Goal: Obtain resource: Download file/media

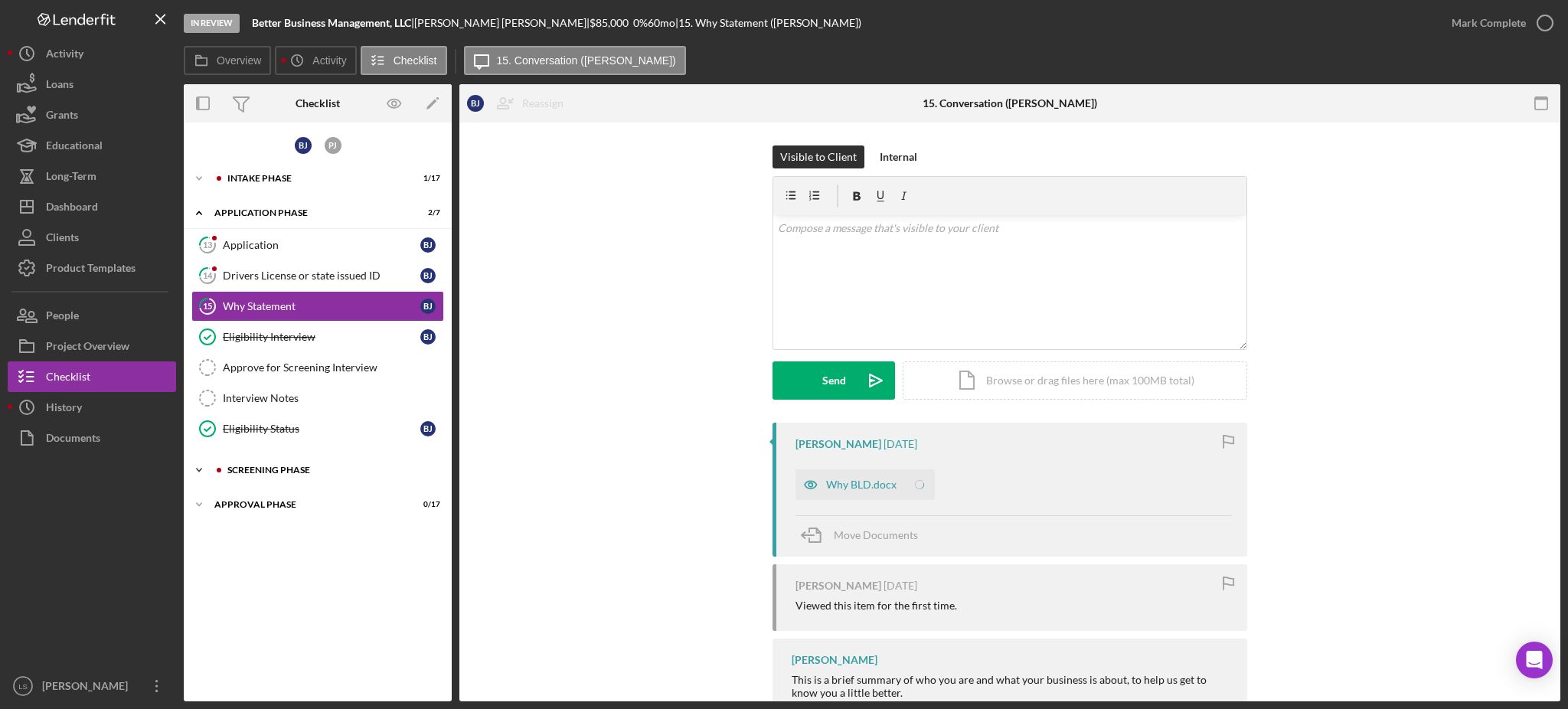
click at [335, 469] on div "Screening Phase" at bounding box center [330, 470] width 205 height 9
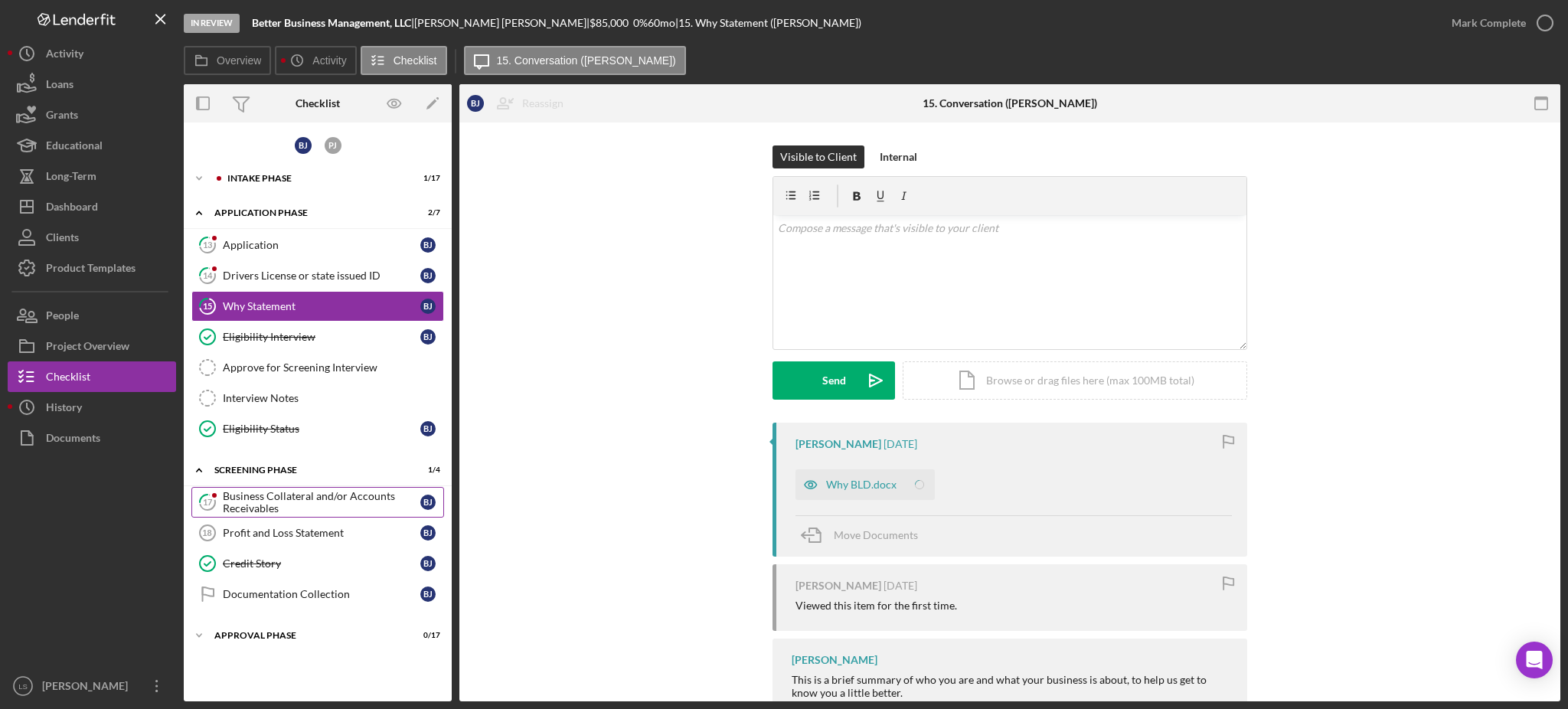
click at [301, 508] on div "Business Collateral and/or Accounts Receivables" at bounding box center [321, 502] width 198 height 24
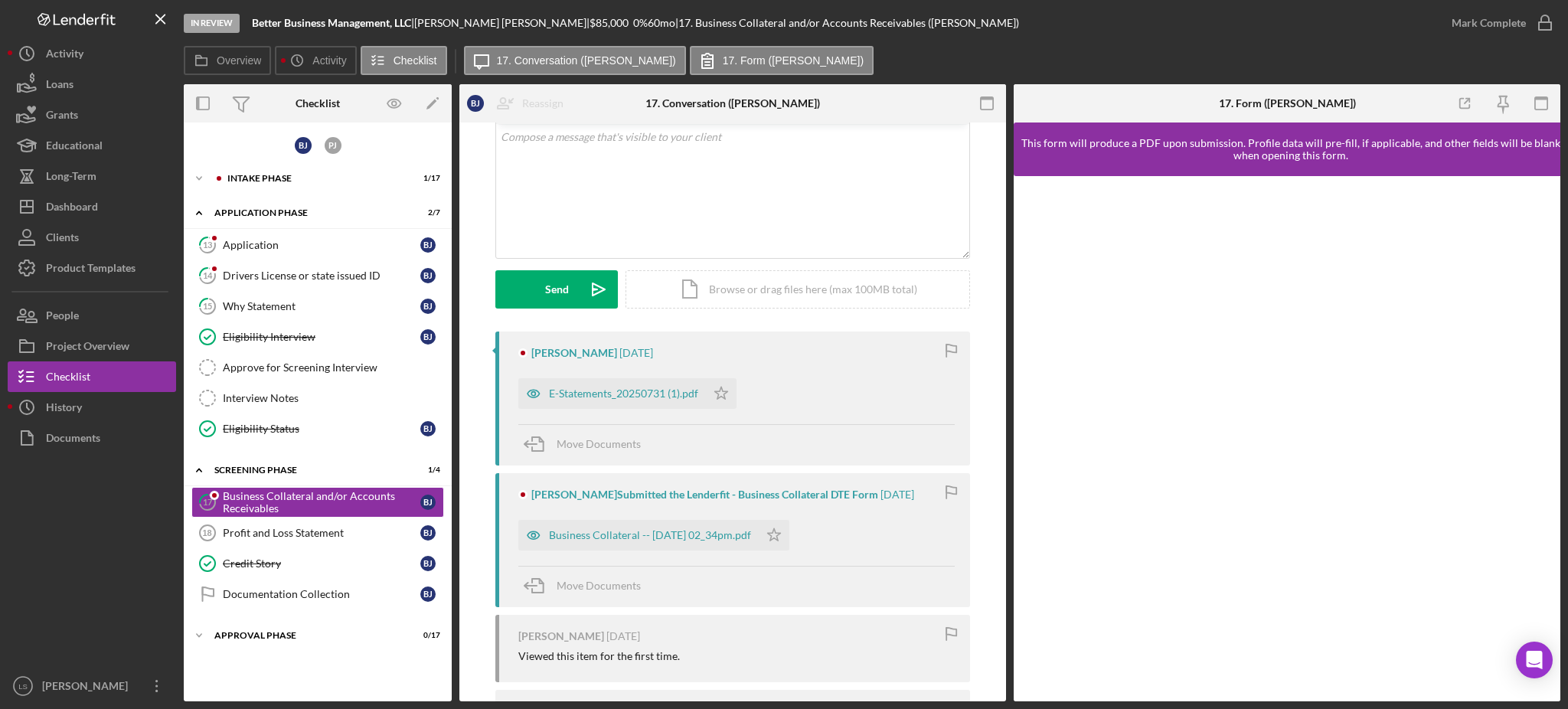
scroll to position [102, 0]
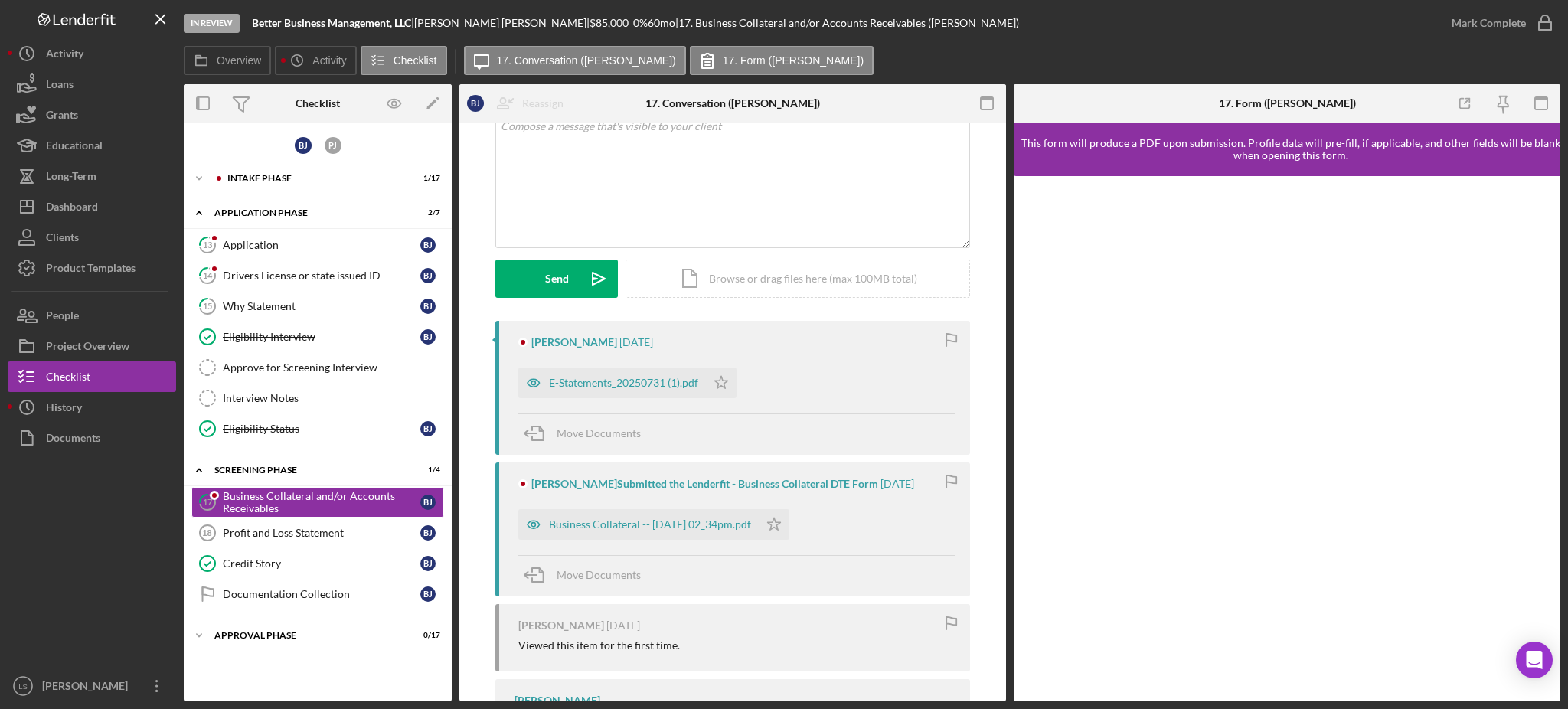
click at [629, 389] on div "E-Statements_20250731 (1).pdf" at bounding box center [623, 382] width 149 height 12
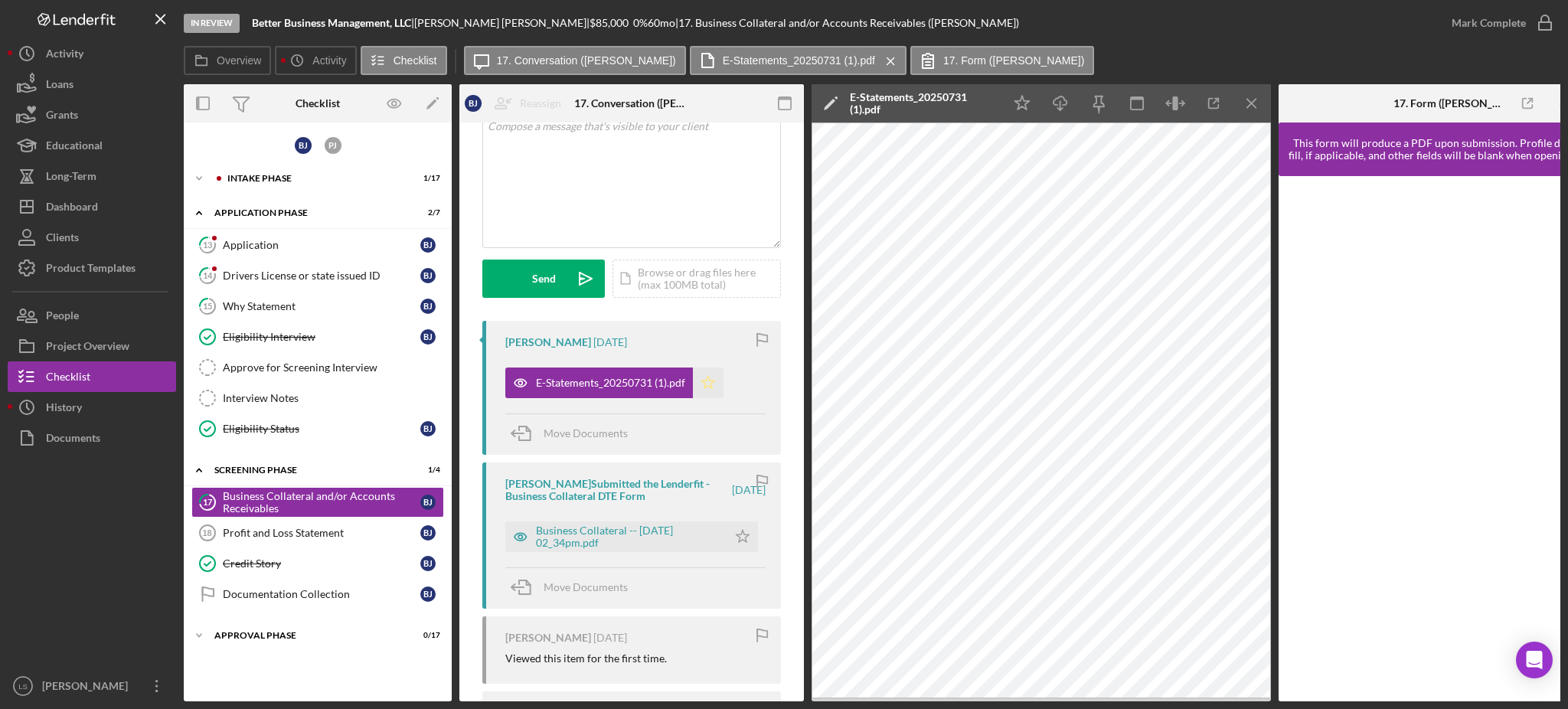
click at [715, 380] on polygon "button" at bounding box center [709, 381] width 13 height 12
click at [709, 383] on icon "Icon/Star" at bounding box center [708, 382] width 31 height 31
click at [737, 542] on icon "Icon/Star" at bounding box center [743, 537] width 31 height 31
click at [591, 531] on div "Business Collateral -- [DATE] 02_34pm.pdf" at bounding box center [628, 537] width 184 height 24
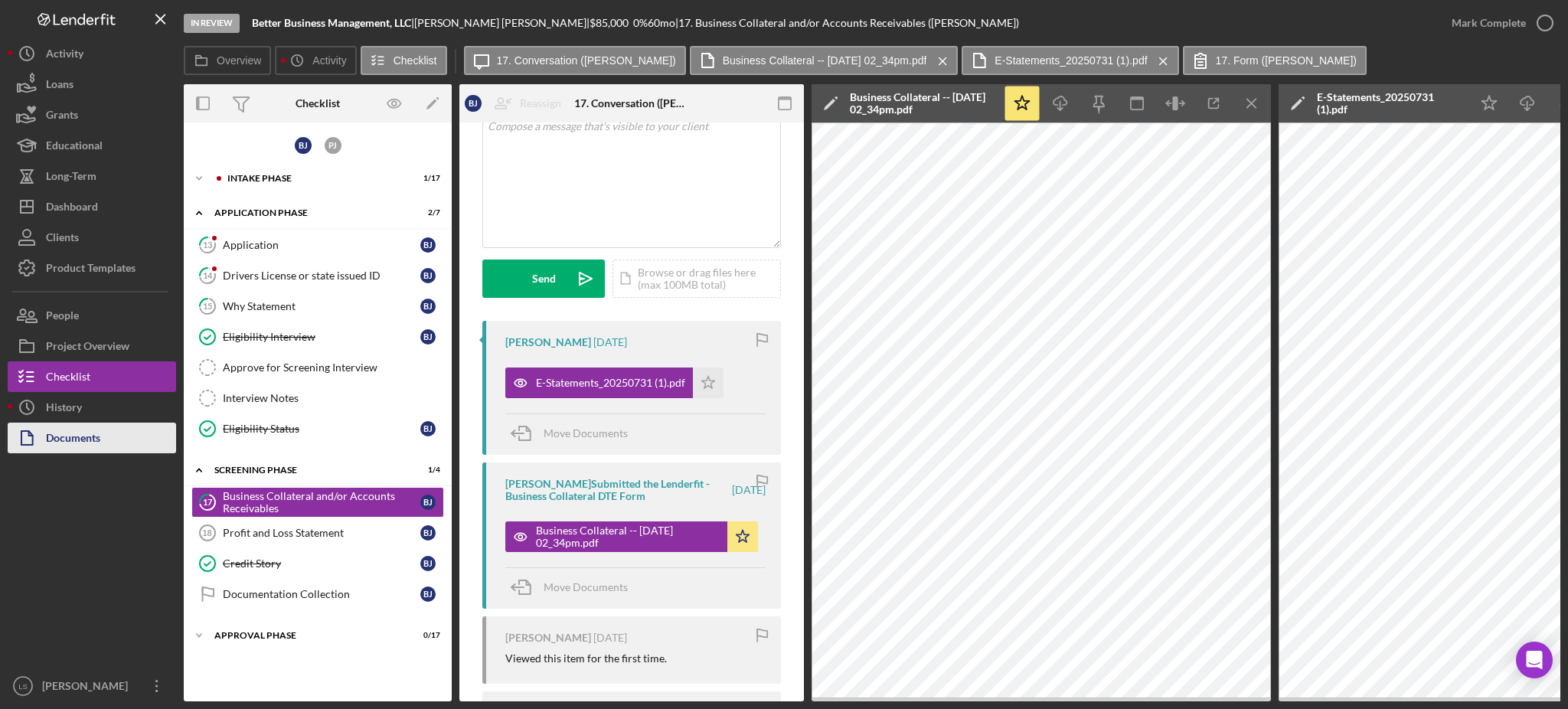
click at [73, 435] on div "Documents" at bounding box center [73, 439] width 54 height 35
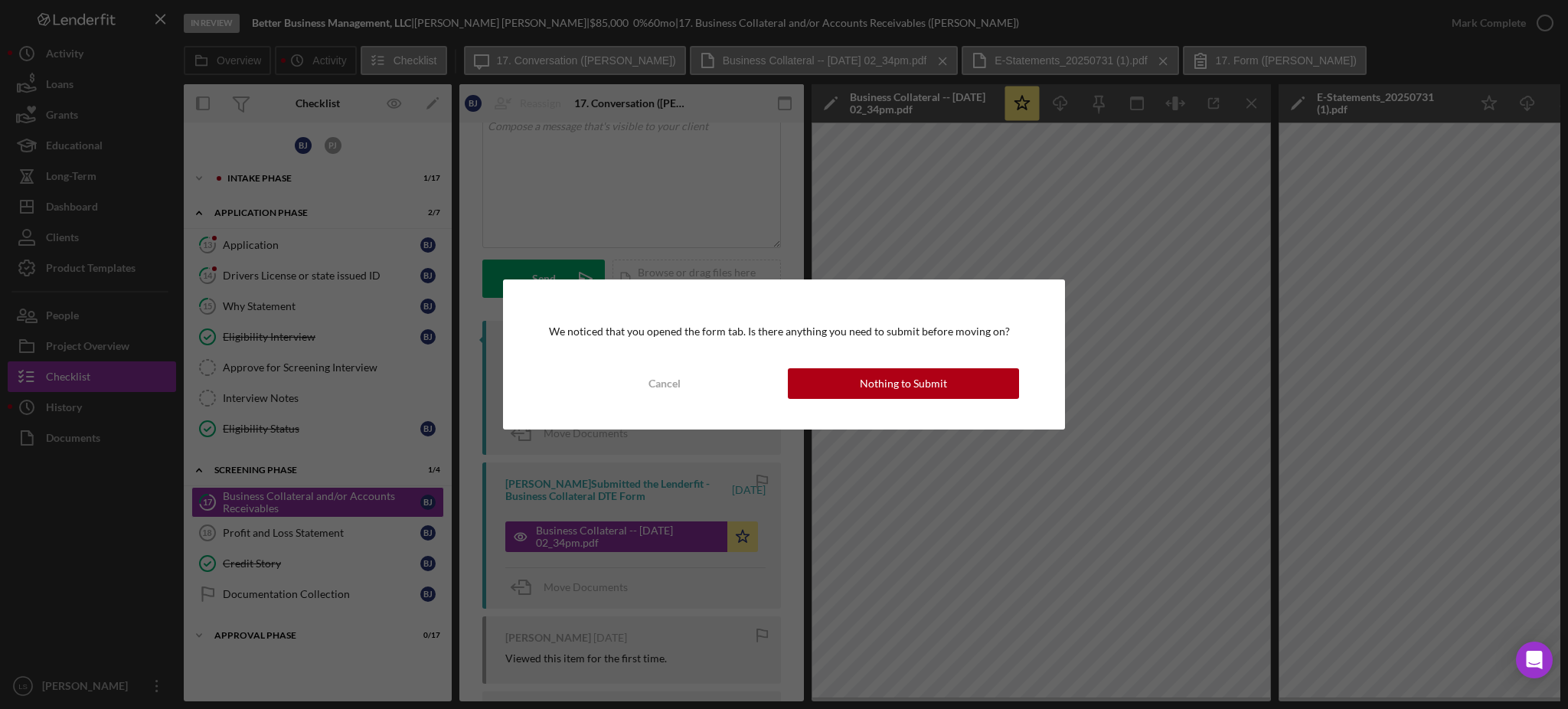
click at [887, 399] on div "Cancel Nothing to Submit" at bounding box center [784, 383] width 470 height 31
click at [891, 387] on div "Nothing to Submit" at bounding box center [903, 383] width 87 height 31
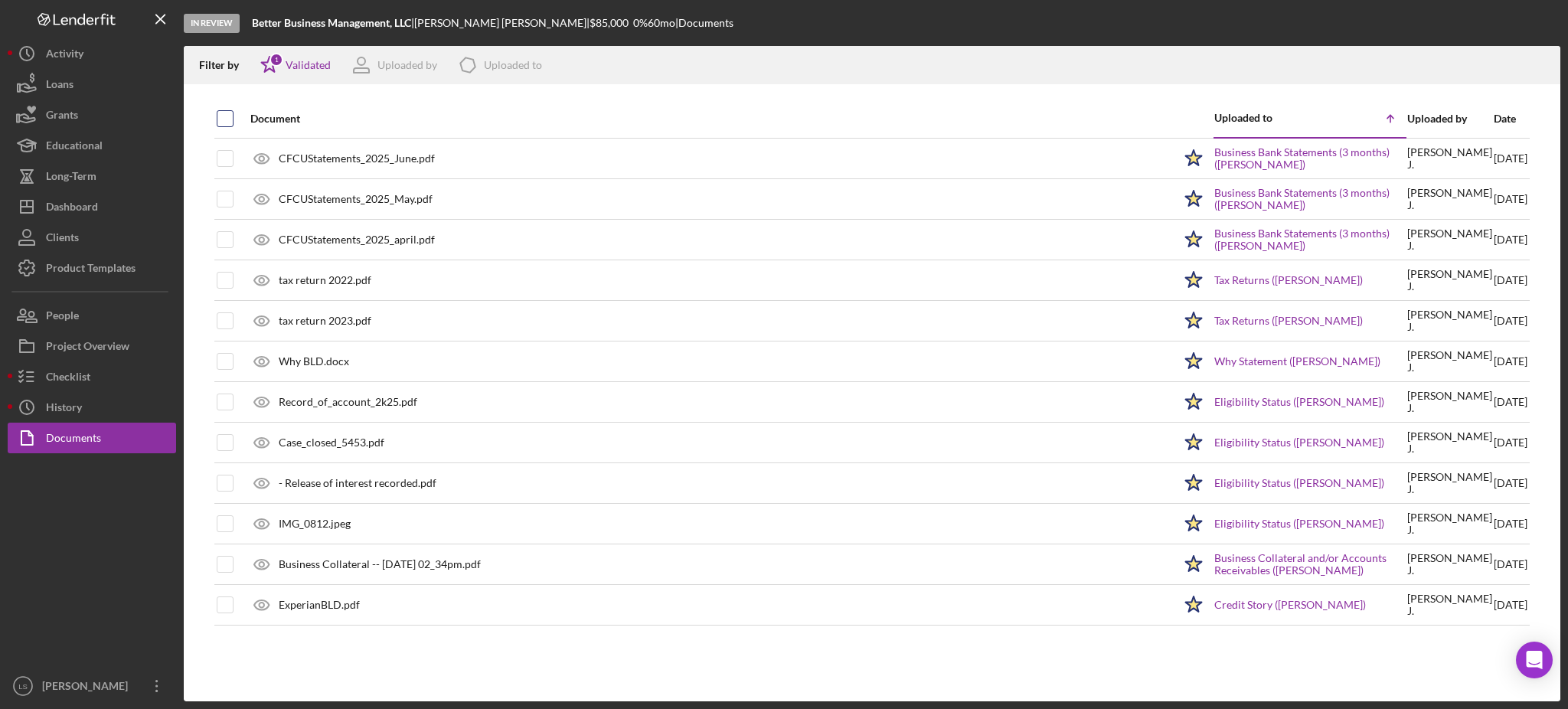
click at [225, 115] on input "checkbox" at bounding box center [225, 119] width 15 height 15
checkbox input "true"
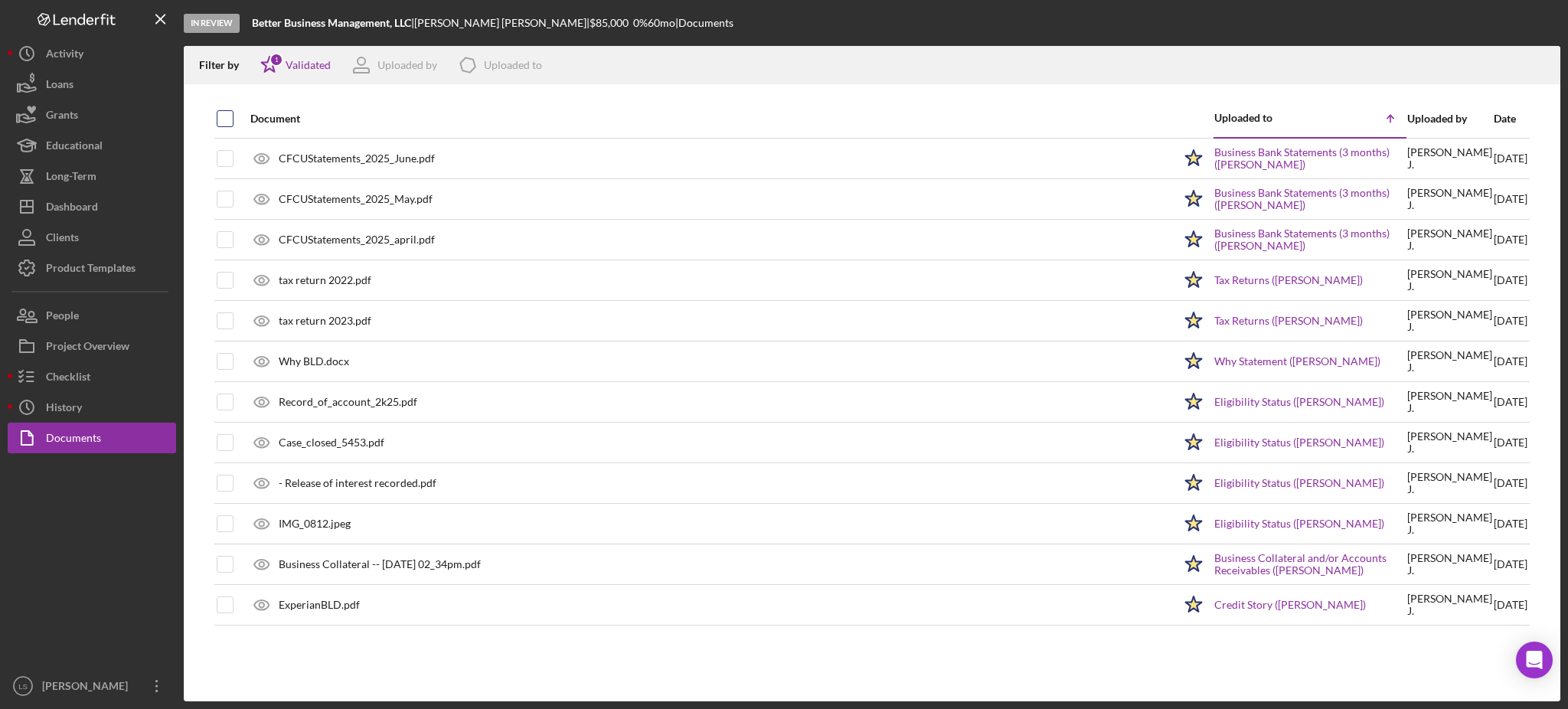
checkbox input "true"
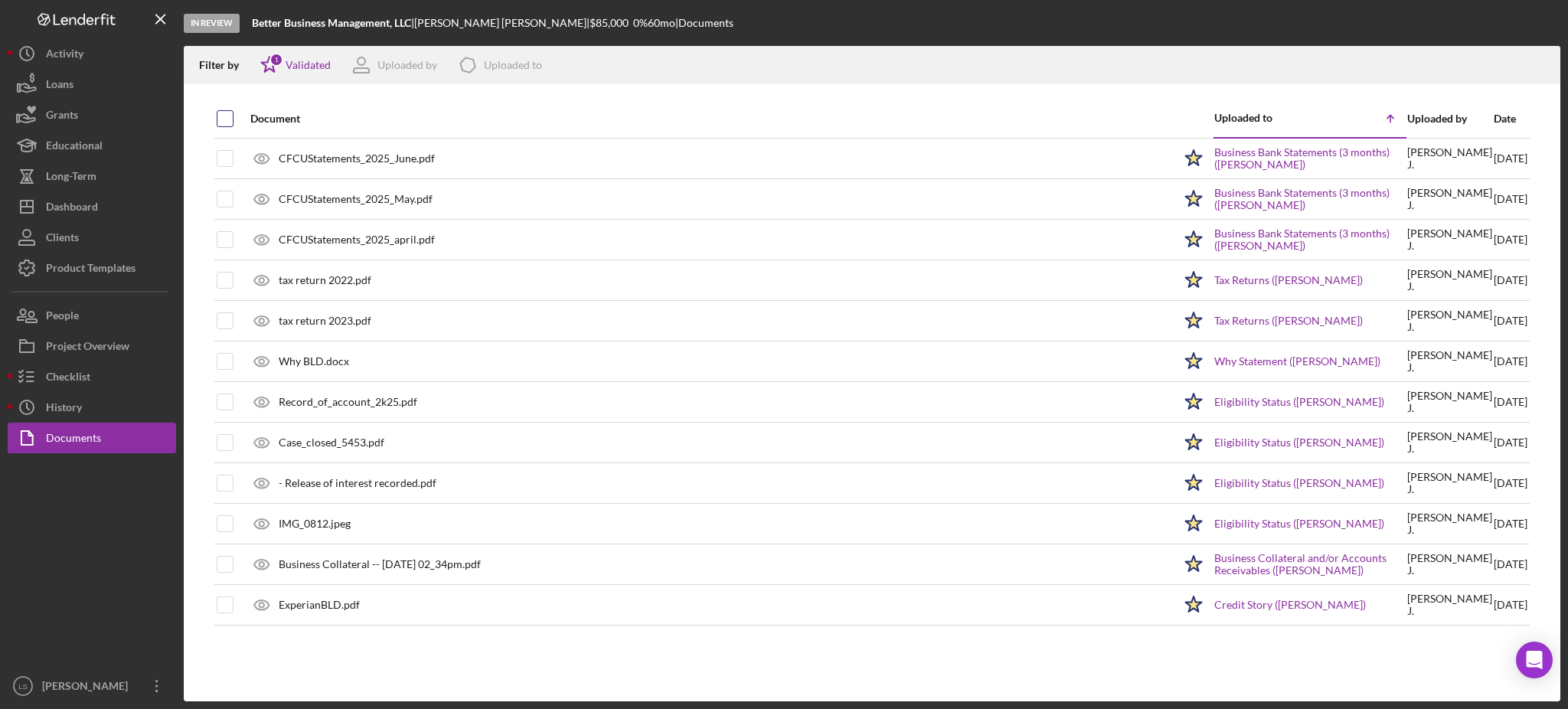
checkbox input "true"
click at [1541, 61] on icon "Icon/Download" at bounding box center [1542, 66] width 35 height 35
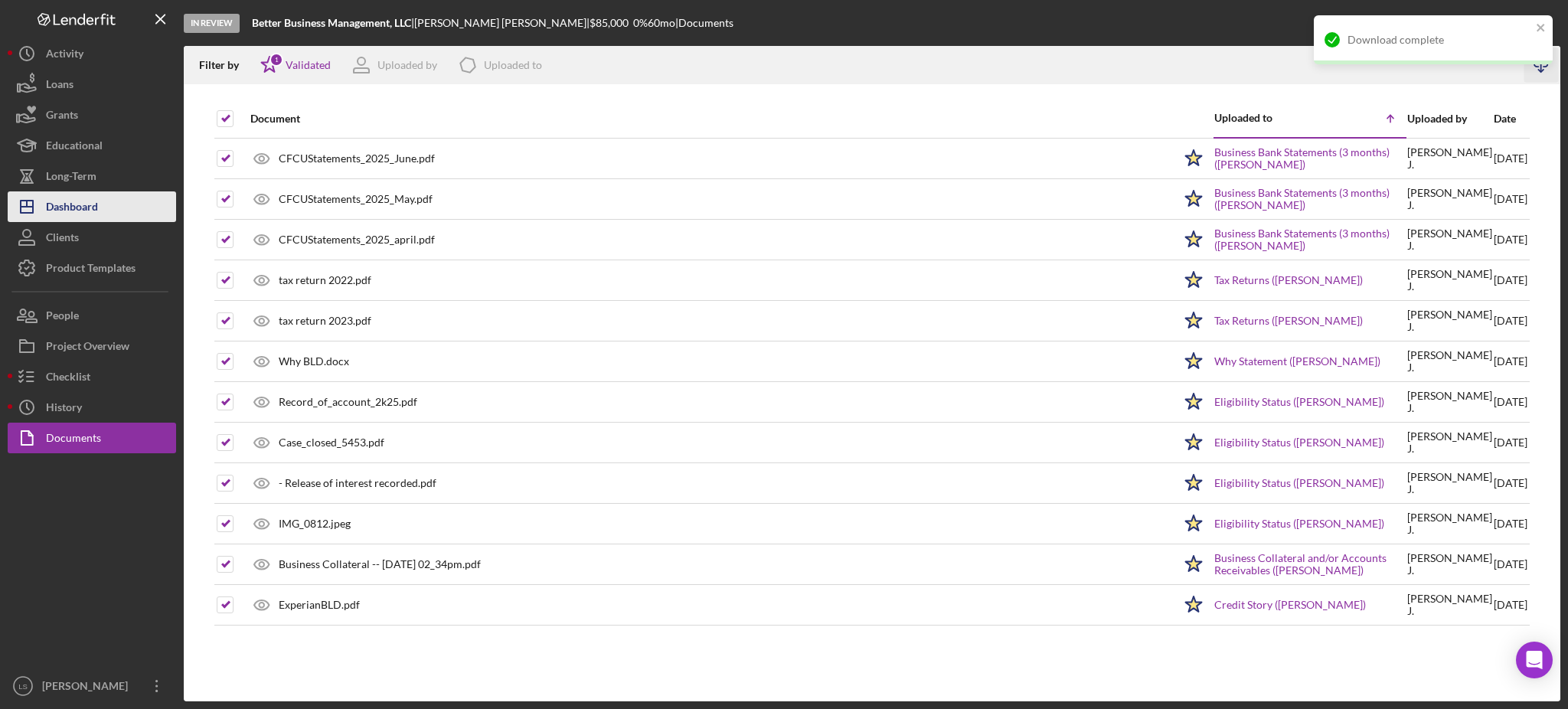
click at [60, 209] on div "Dashboard" at bounding box center [72, 208] width 52 height 35
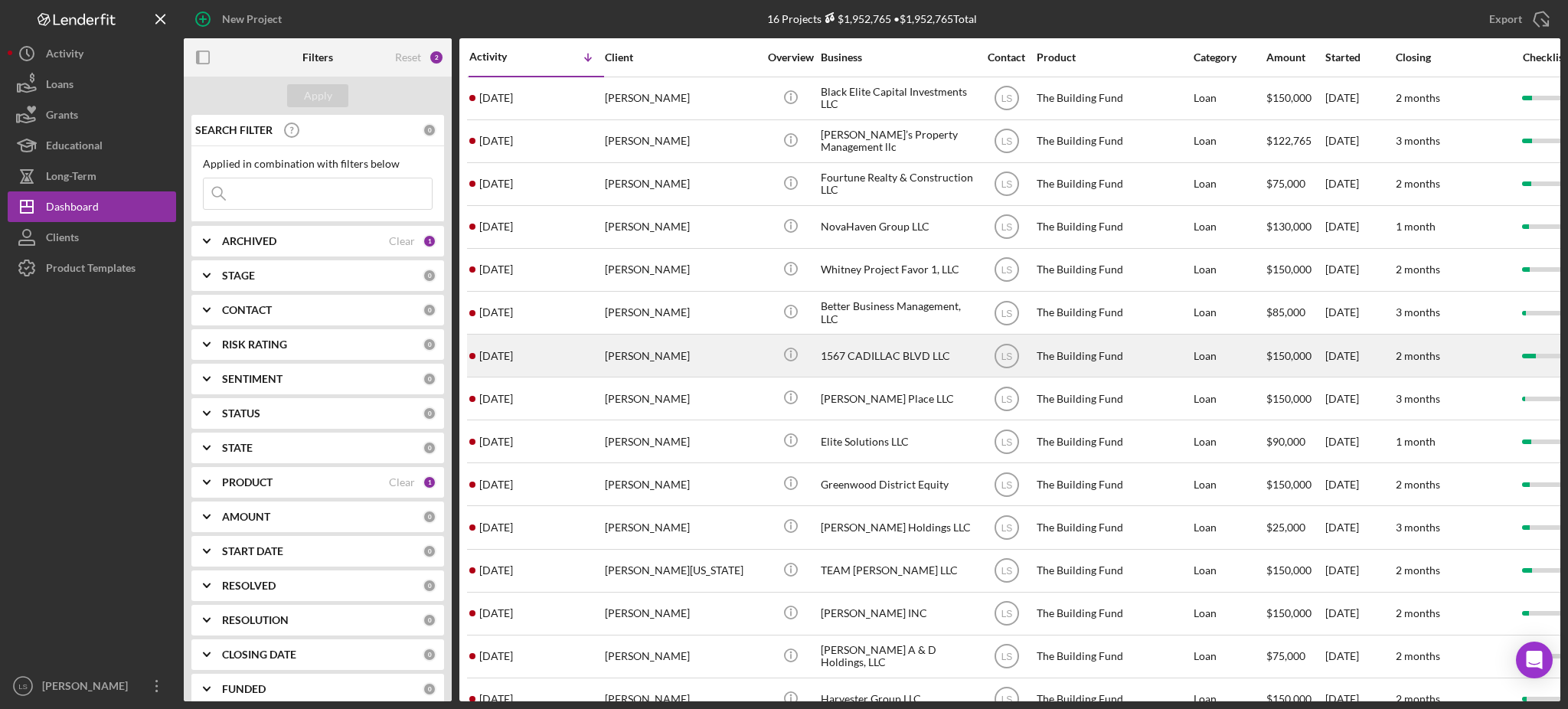
click at [678, 365] on div "[PERSON_NAME]" at bounding box center [682, 355] width 154 height 40
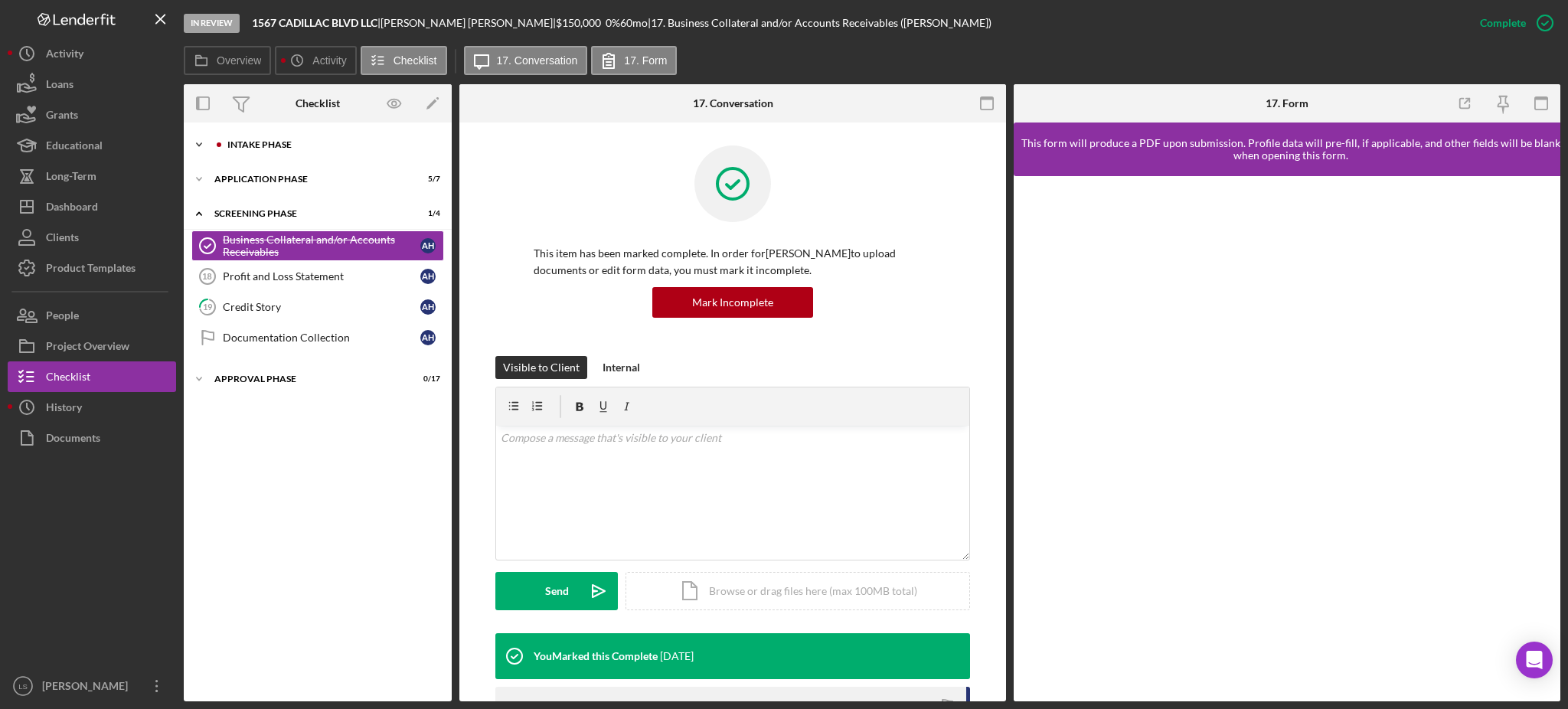
click at [353, 147] on div "Intake Phase" at bounding box center [330, 145] width 205 height 9
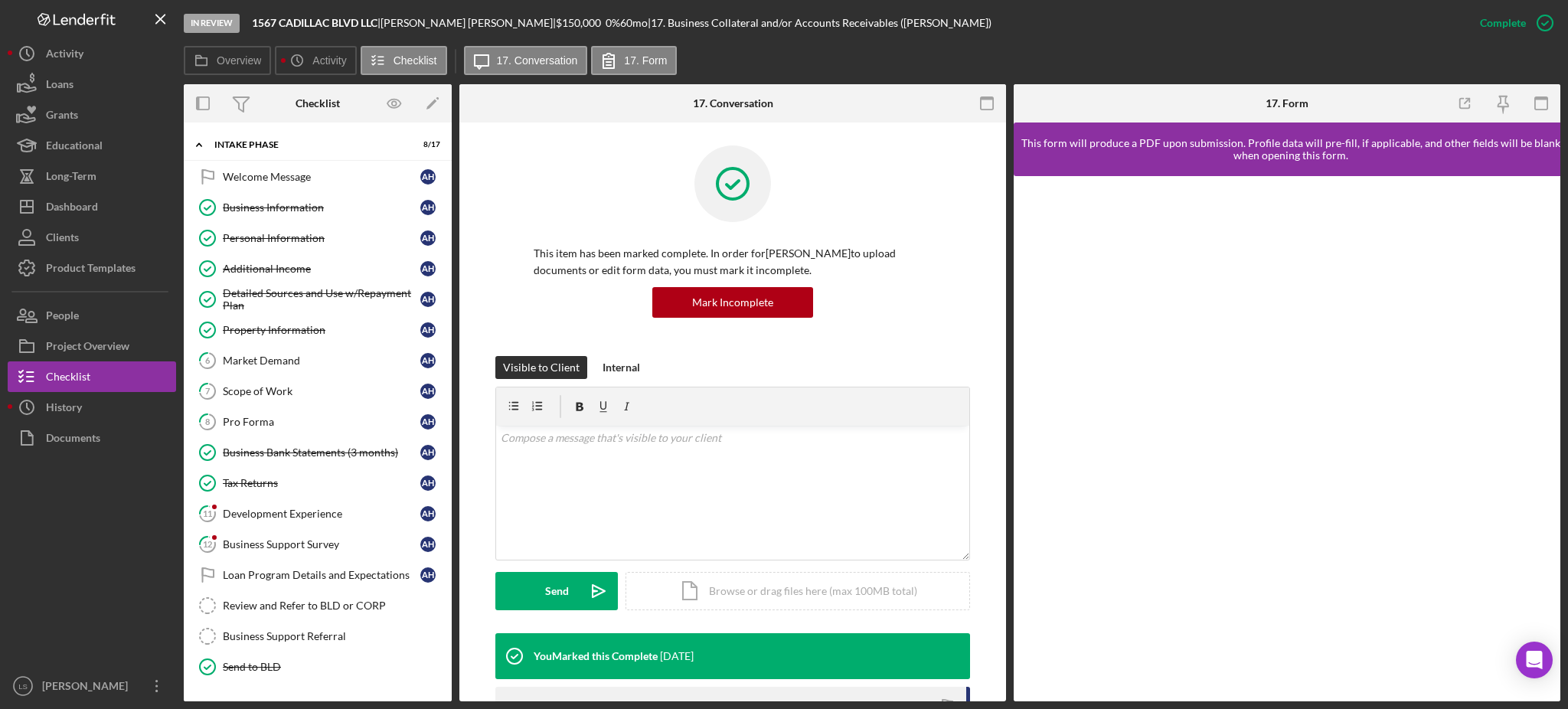
click at [317, 296] on div "Detailed Sources and Use w/Repayment Plan" at bounding box center [321, 300] width 198 height 24
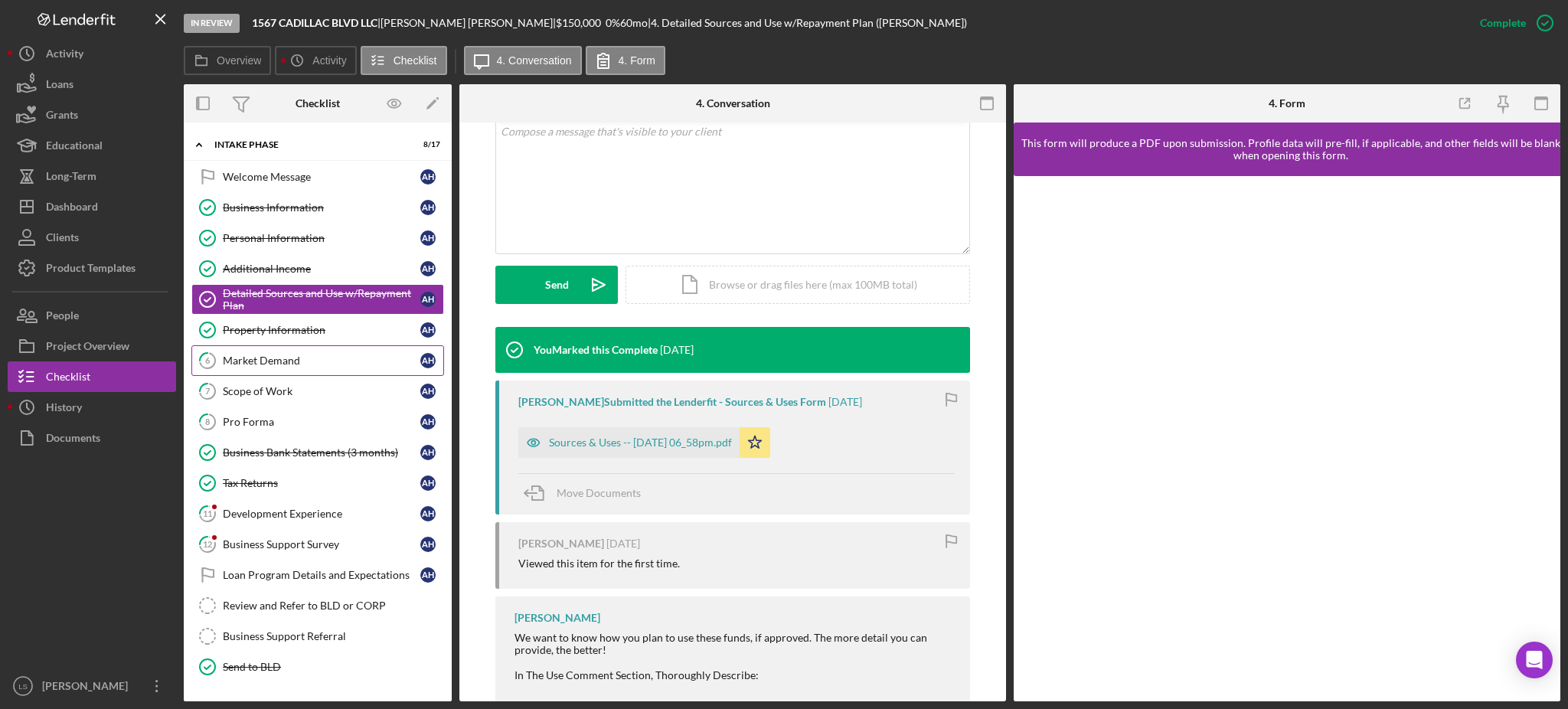
click at [336, 341] on link "Property Information Property Information A H" at bounding box center [318, 330] width 253 height 31
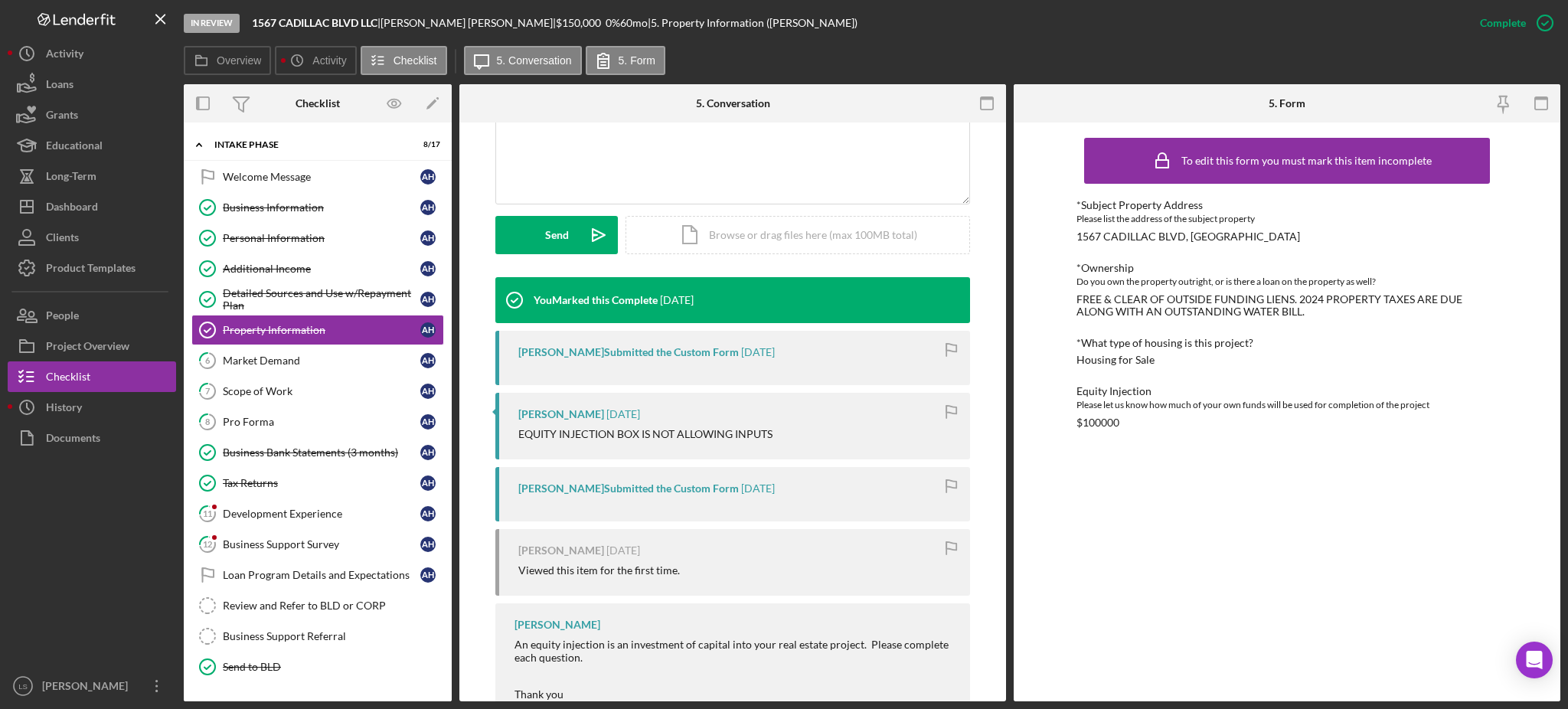
scroll to position [405, 0]
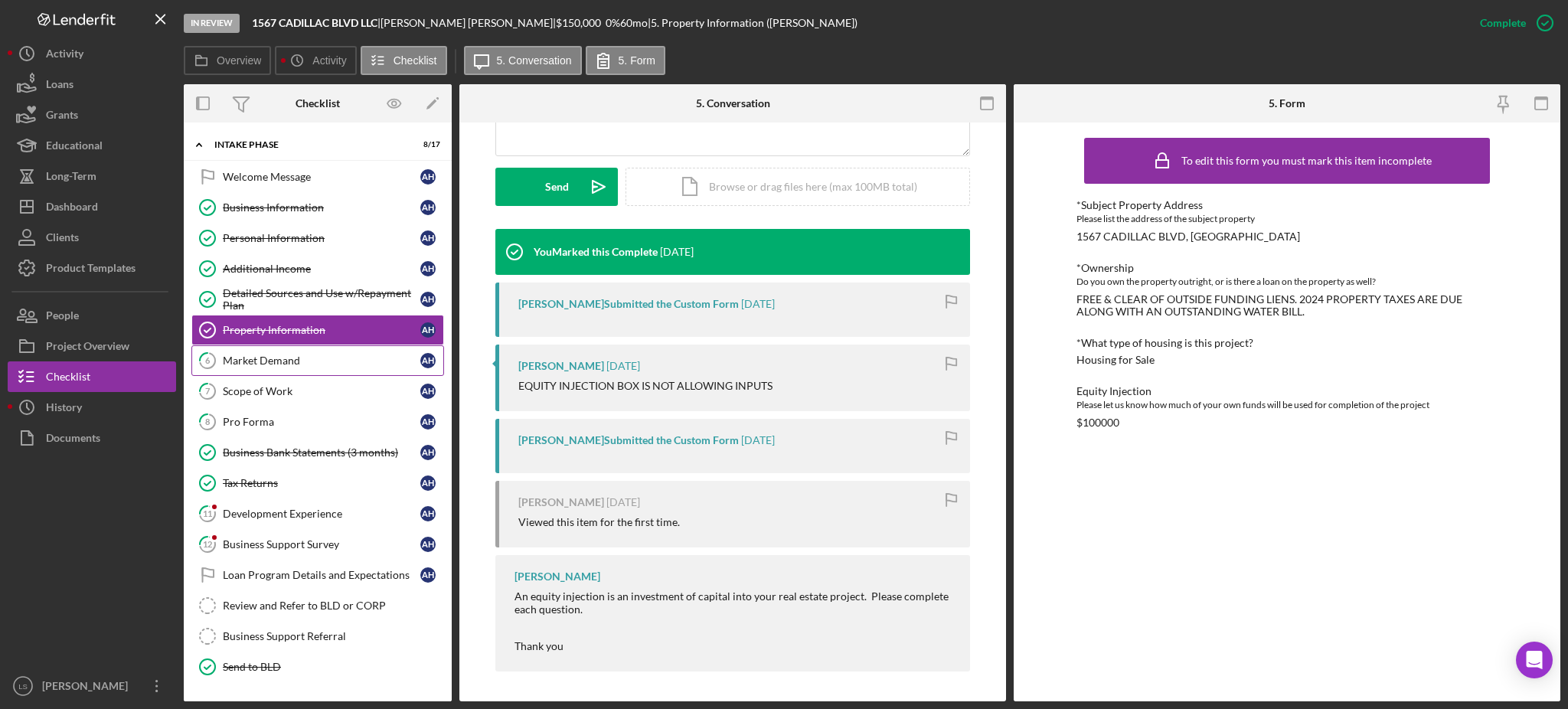
click at [328, 373] on link "6 Market Demand A H" at bounding box center [318, 361] width 253 height 31
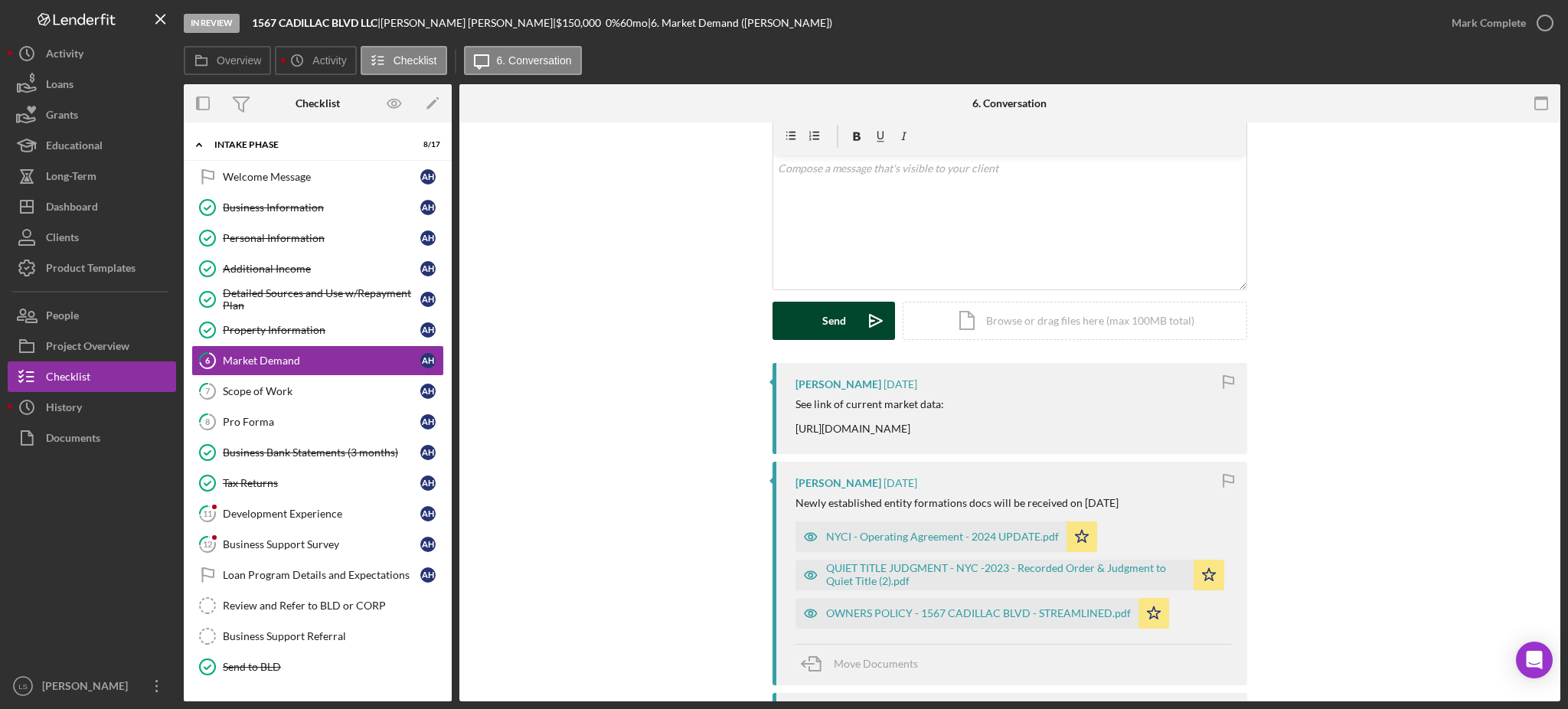
scroll to position [203, 0]
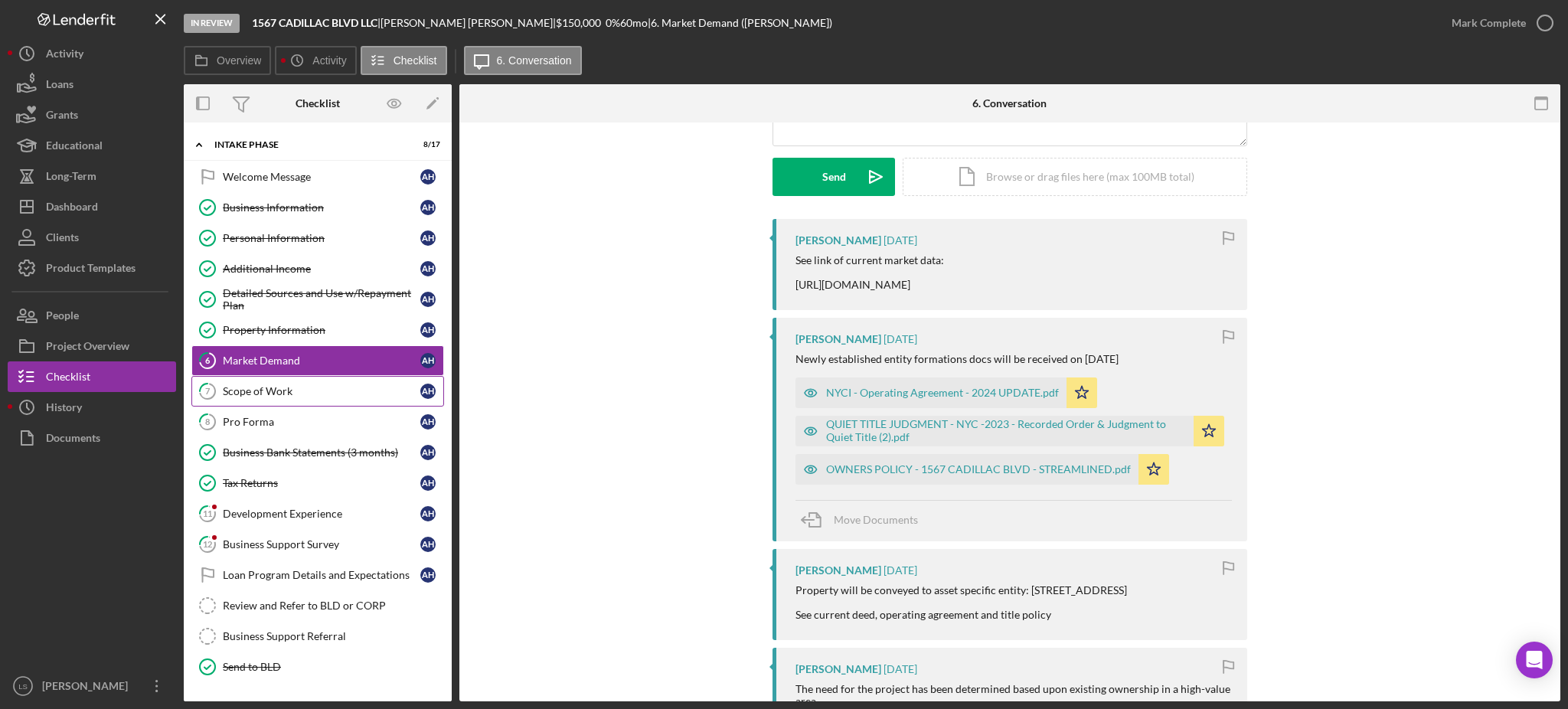
click at [313, 393] on div "Scope of Work" at bounding box center [321, 391] width 198 height 12
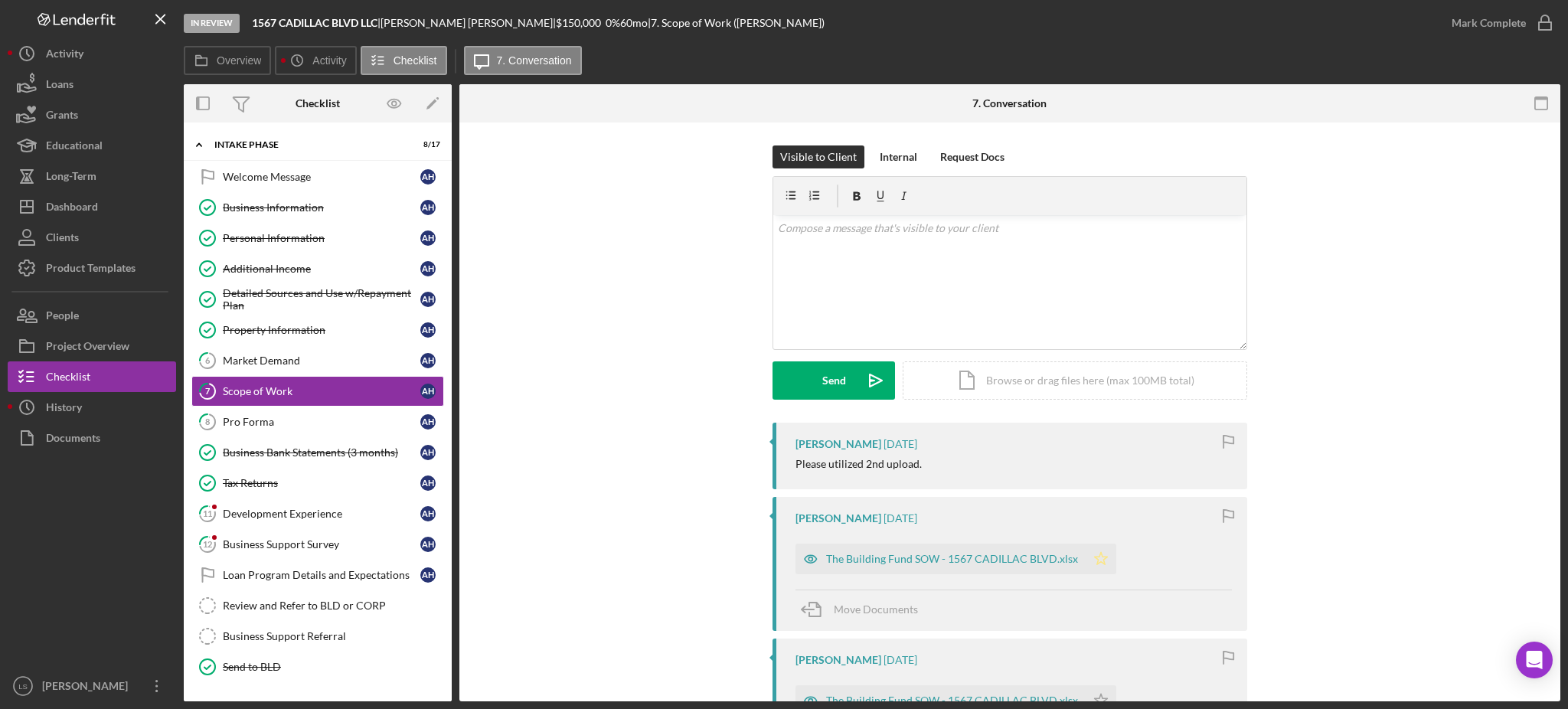
click at [1100, 563] on icon "Icon/Star" at bounding box center [1101, 558] width 31 height 31
click at [278, 421] on div "Pro Forma" at bounding box center [321, 421] width 198 height 12
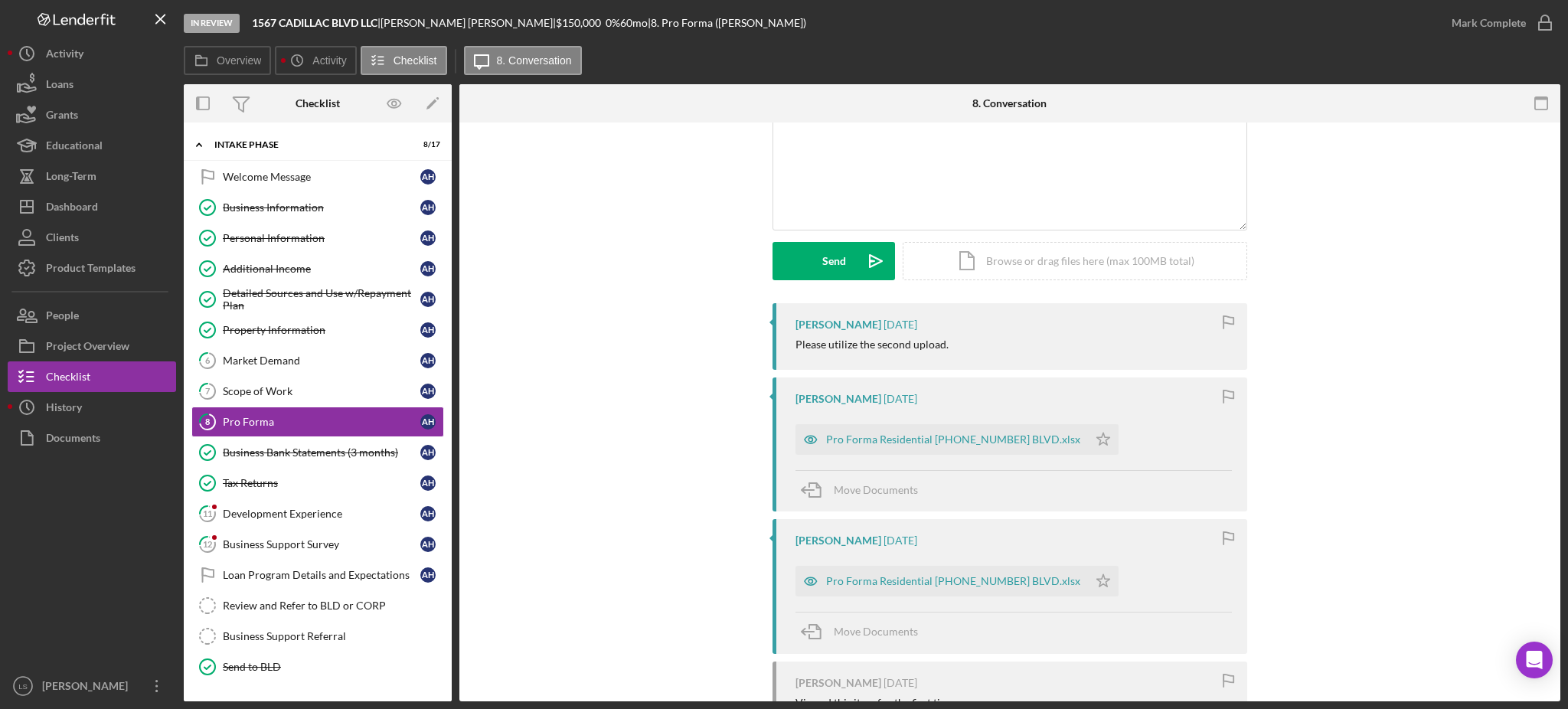
scroll to position [203, 0]
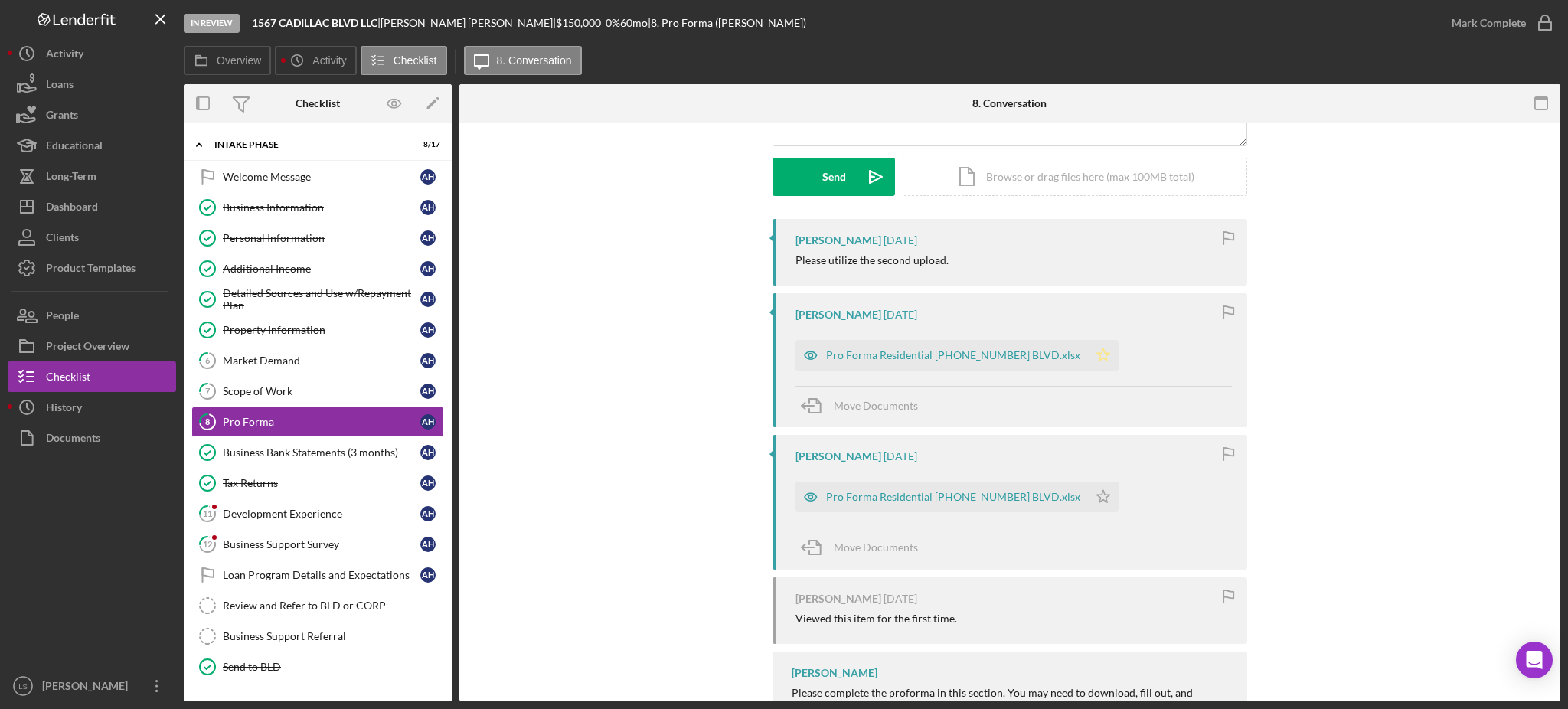
click at [1105, 359] on icon "Icon/Star" at bounding box center [1103, 355] width 31 height 31
click at [323, 526] on link "11 Development Experience A H" at bounding box center [318, 513] width 253 height 31
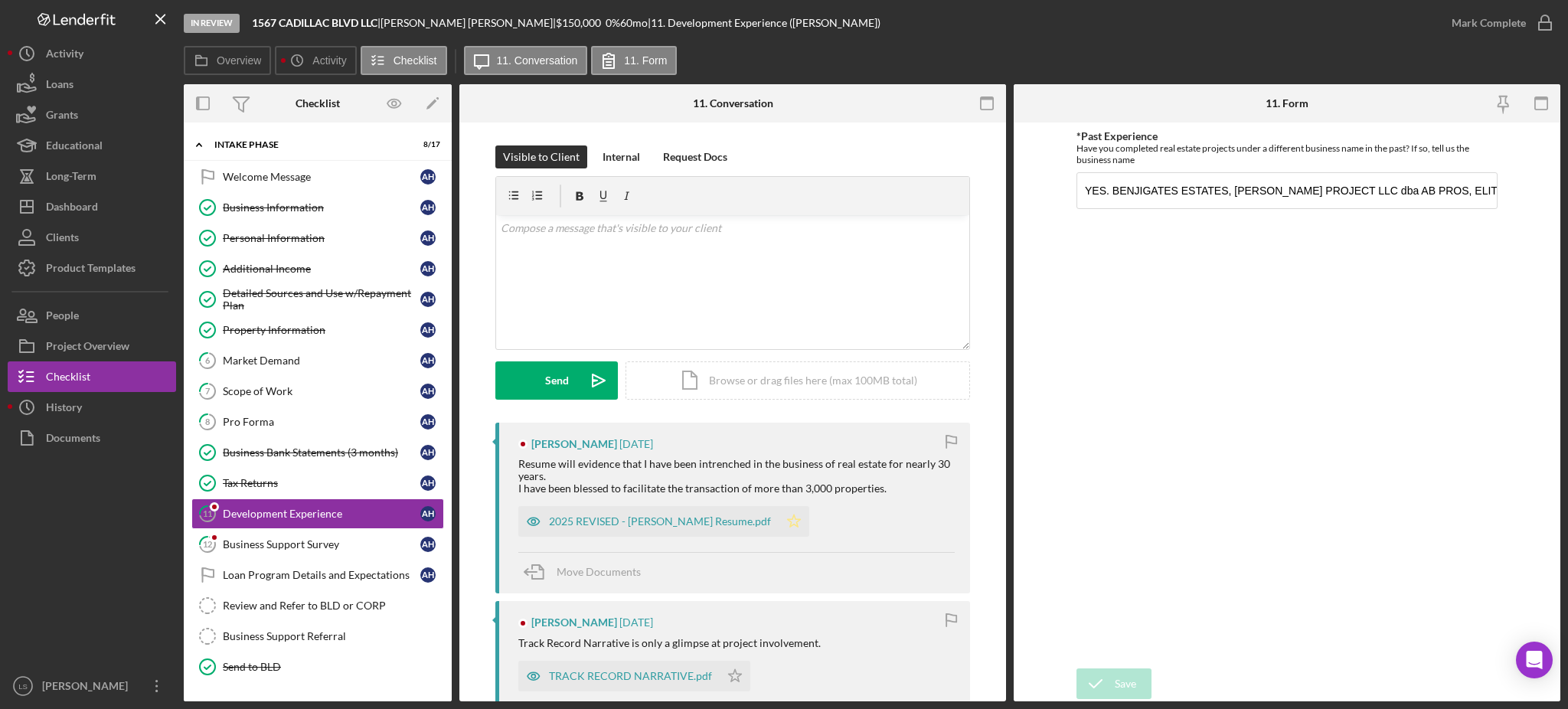
click at [788, 520] on polygon "button" at bounding box center [794, 521] width 13 height 12
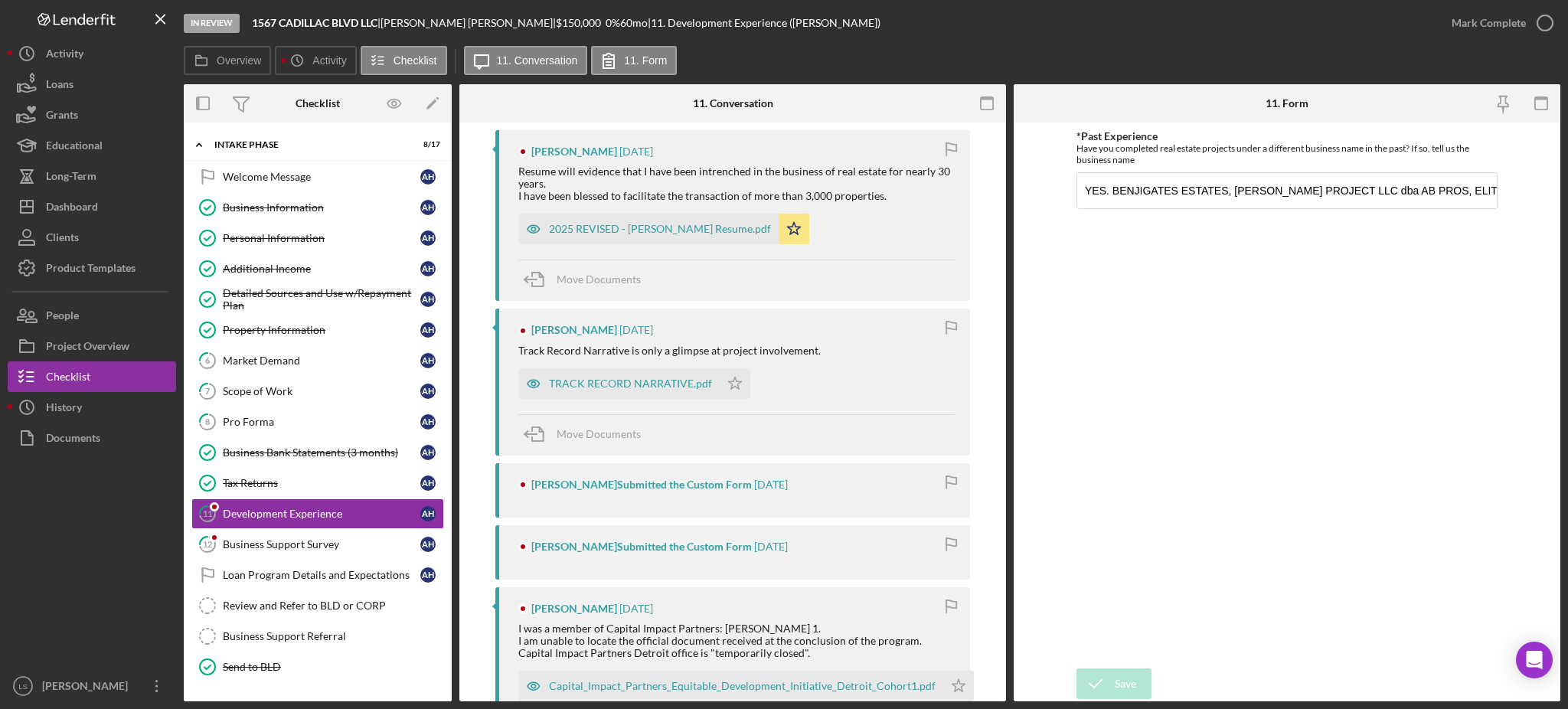
scroll to position [306, 0]
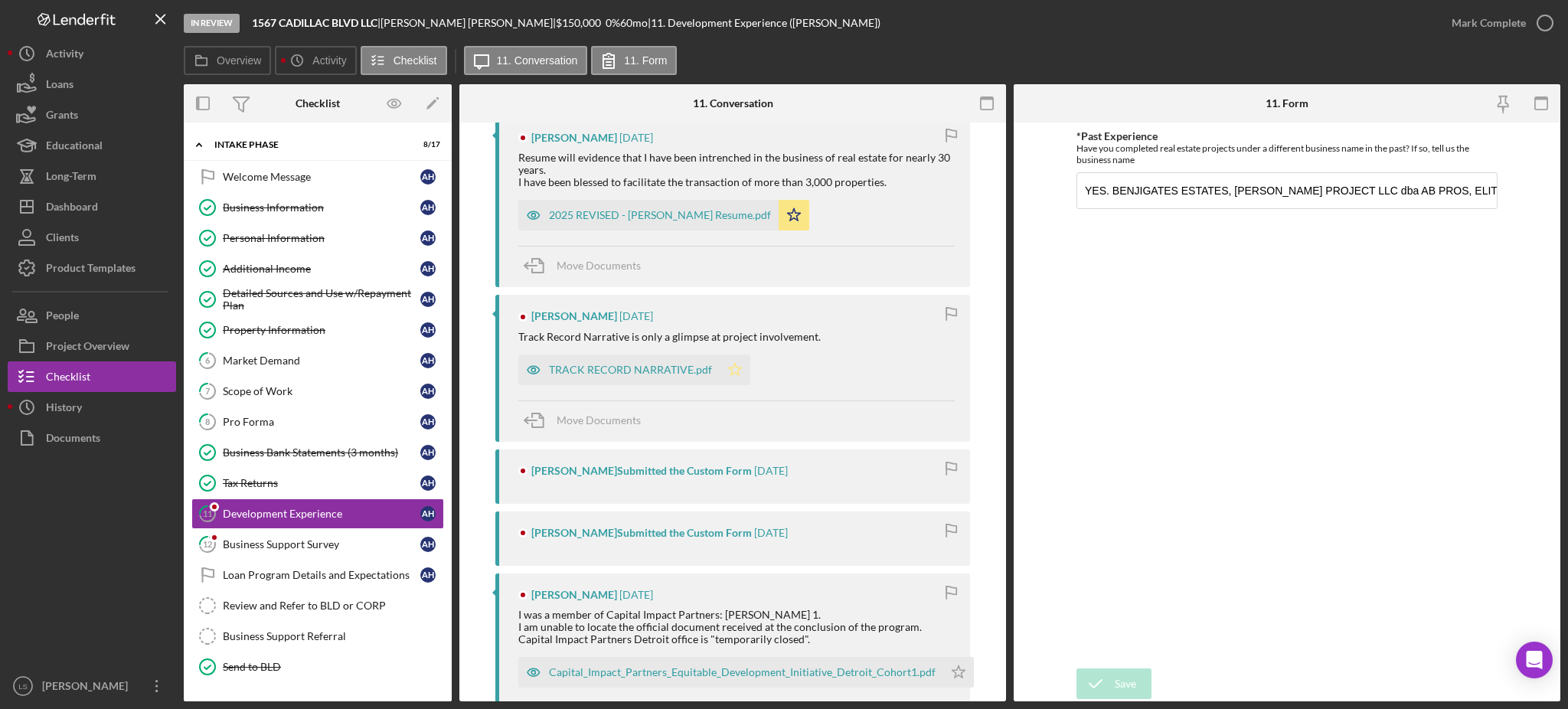
click at [732, 376] on icon "Icon/Star" at bounding box center [735, 370] width 31 height 31
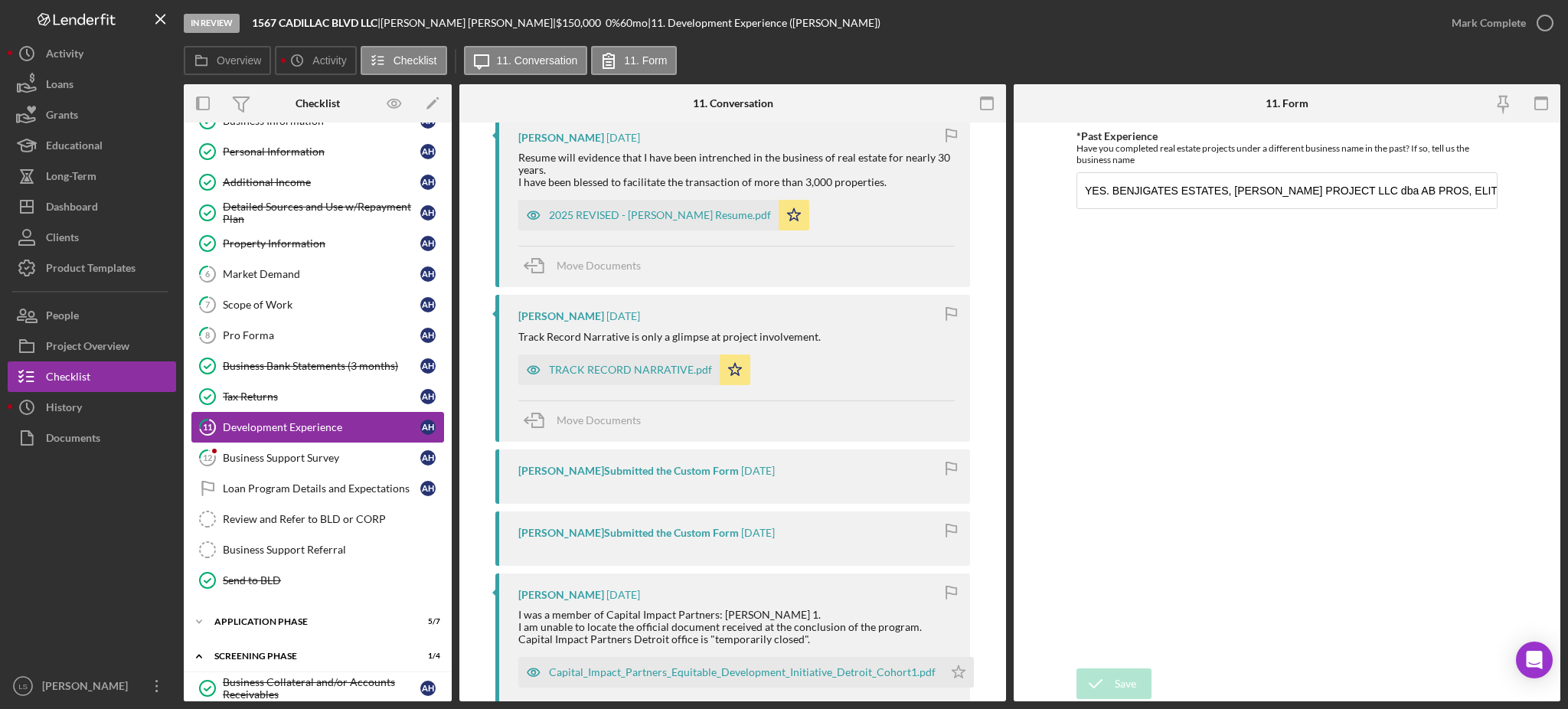
scroll to position [203, 0]
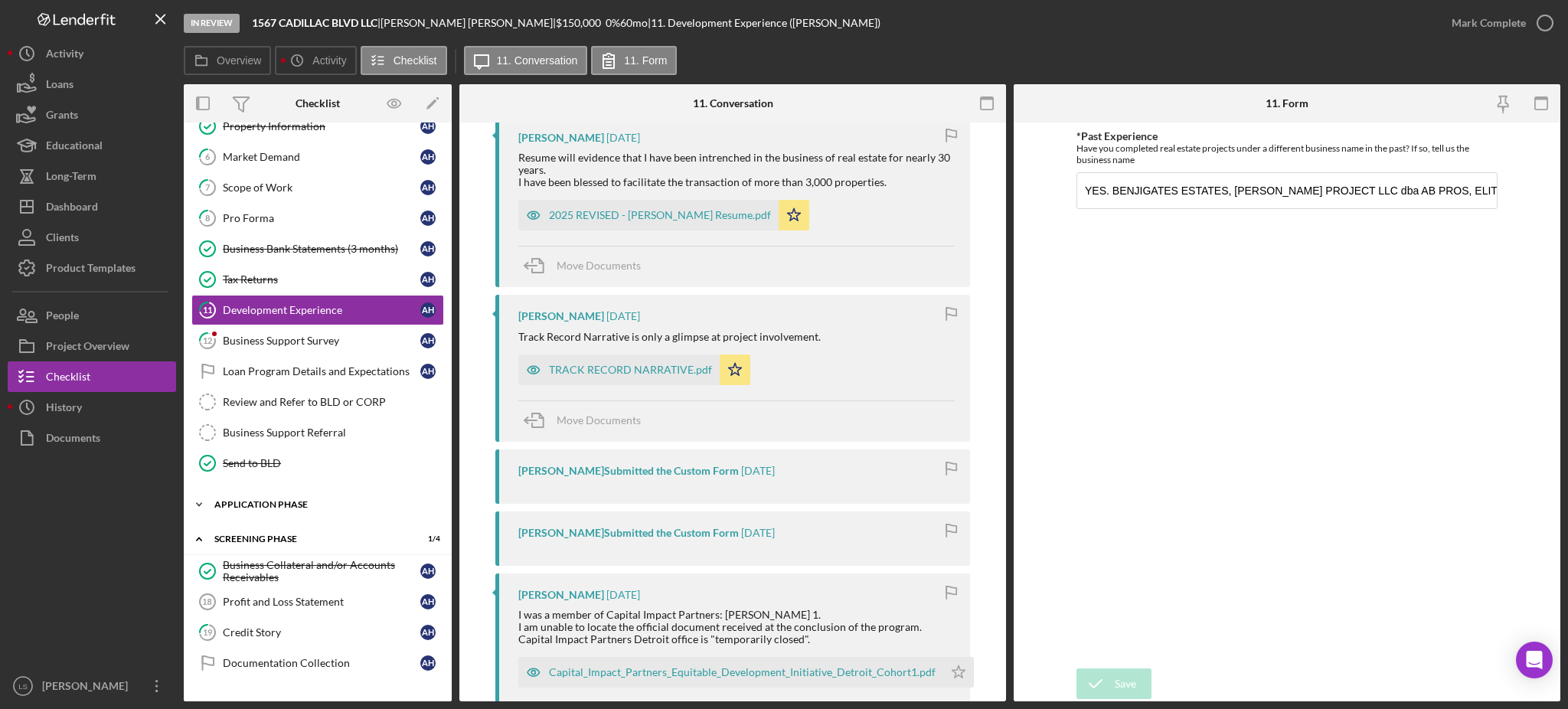
click at [356, 510] on div "Application Phase" at bounding box center [323, 505] width 218 height 9
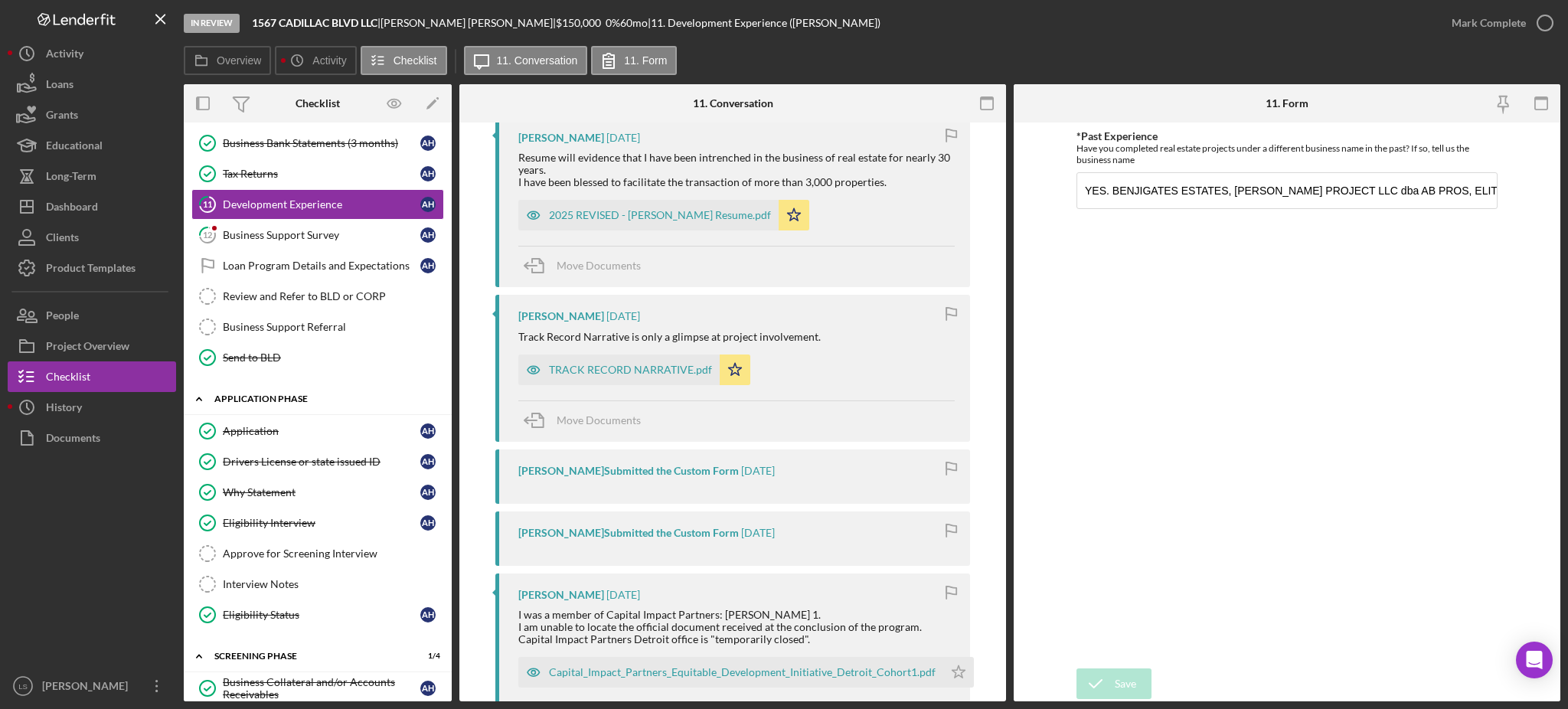
scroll to position [408, 0]
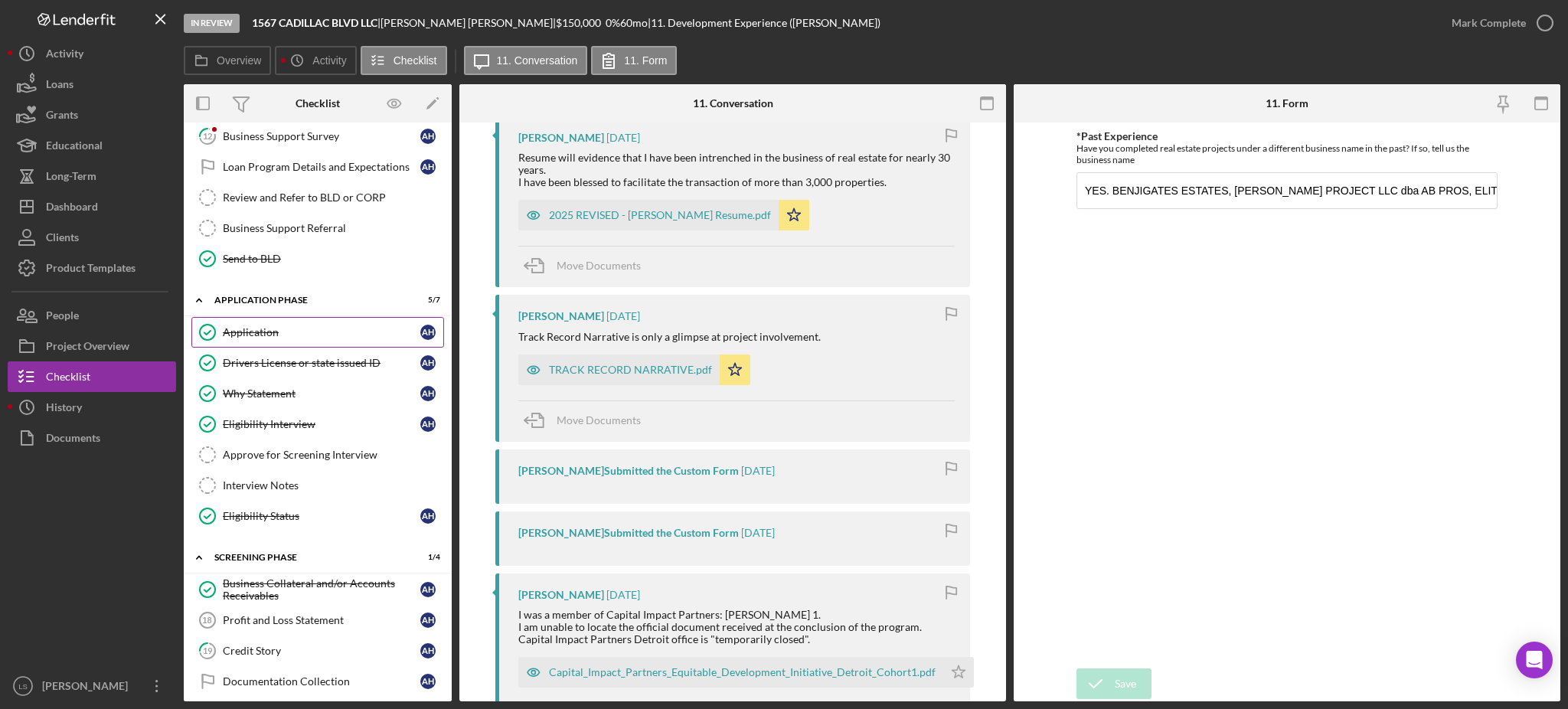
click at [334, 342] on link "Application Application A H" at bounding box center [318, 332] width 253 height 31
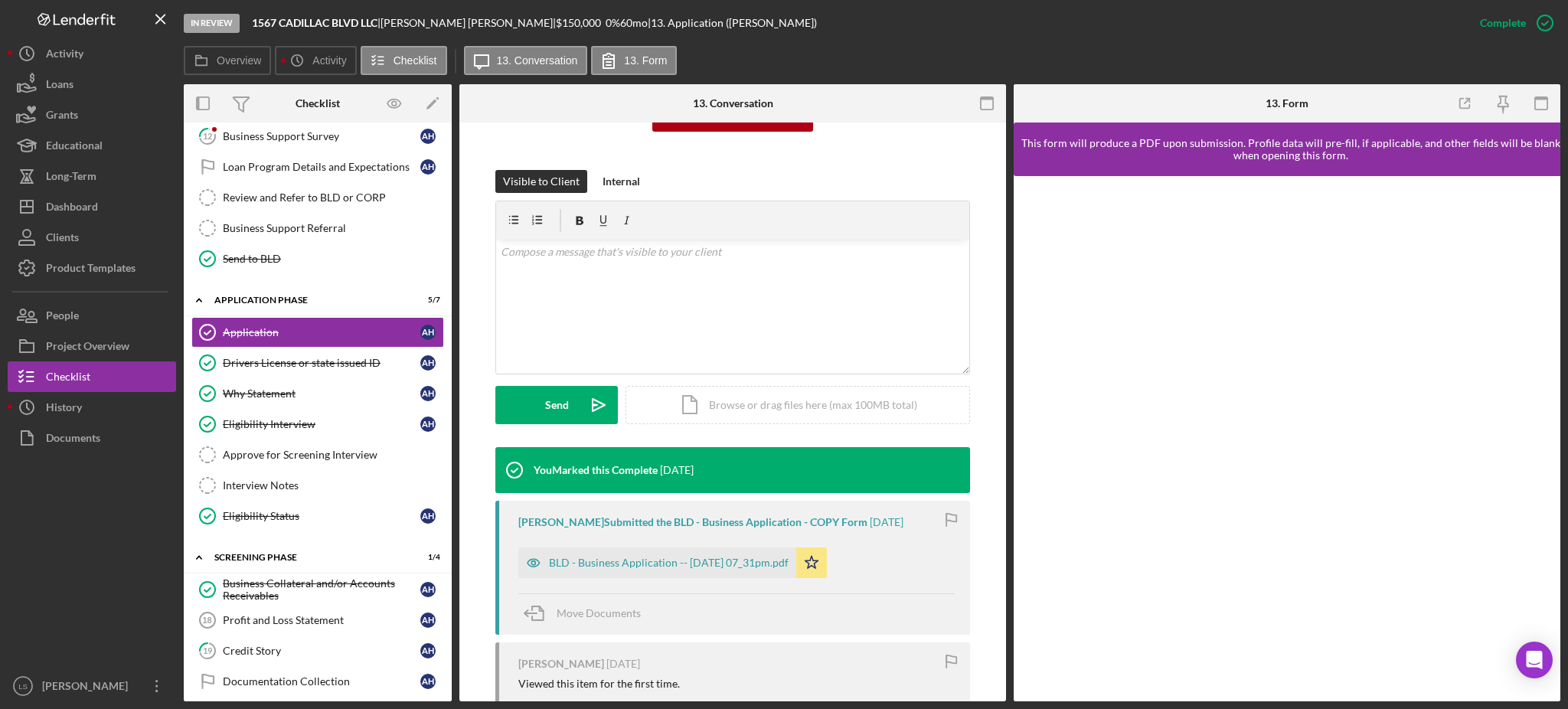
scroll to position [335, 0]
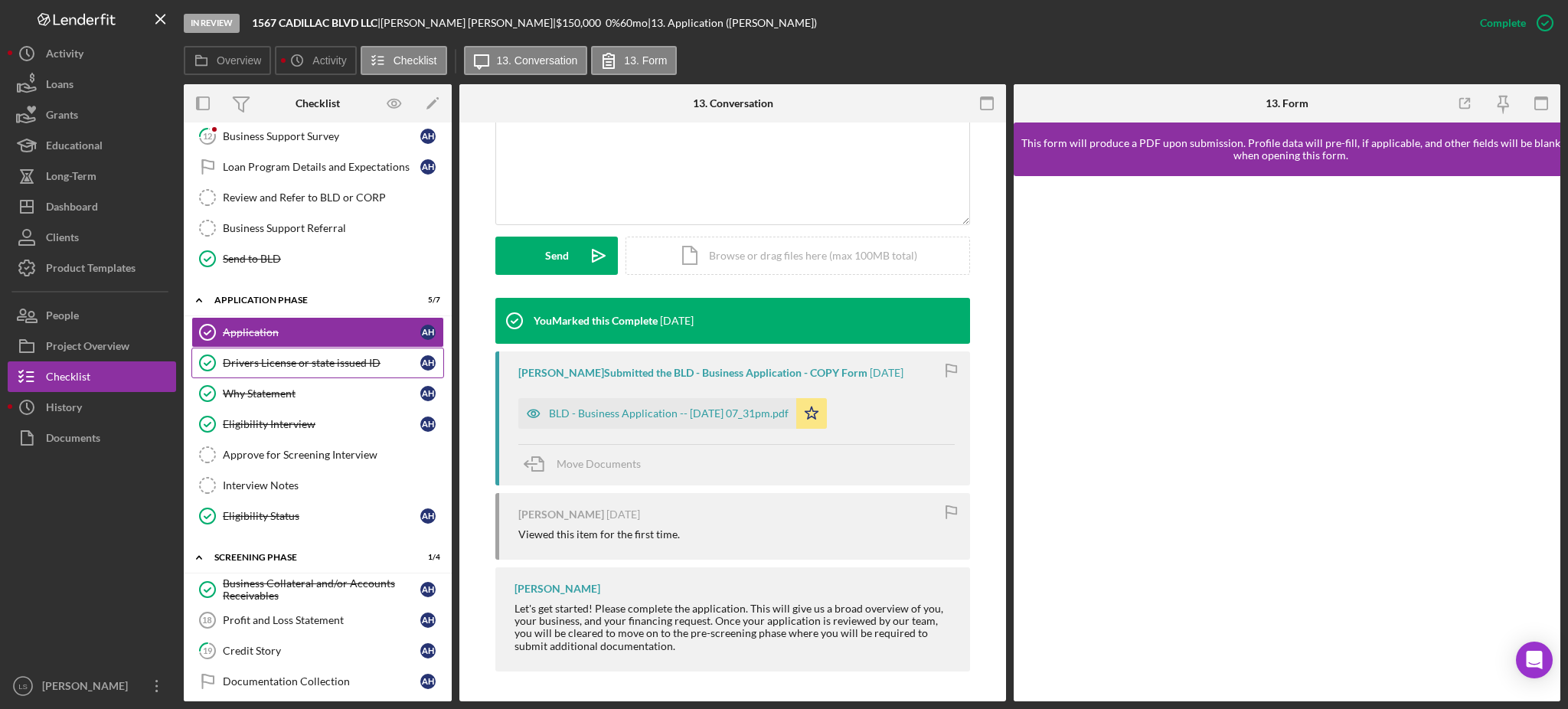
click at [338, 362] on div "Drivers License or state issued ID" at bounding box center [321, 362] width 198 height 12
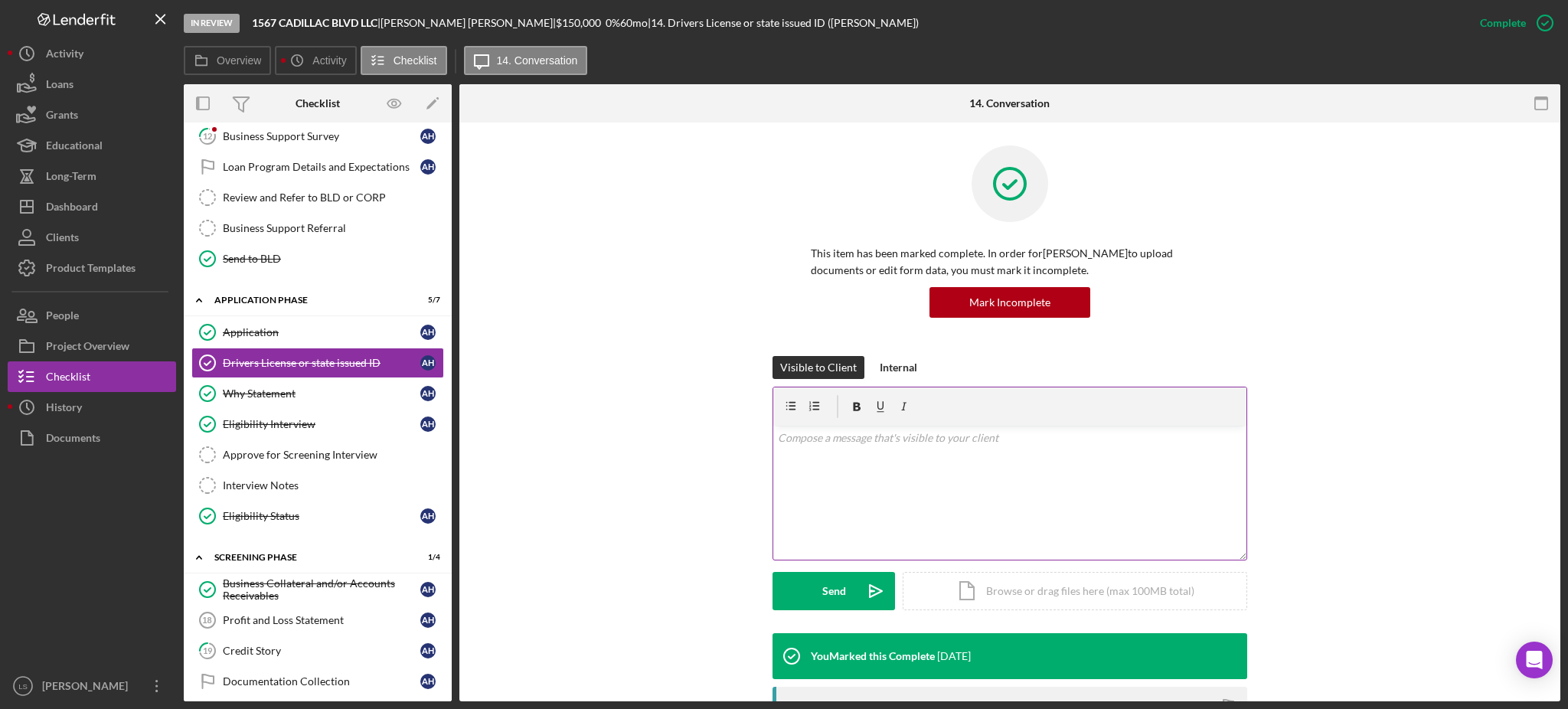
scroll to position [306, 0]
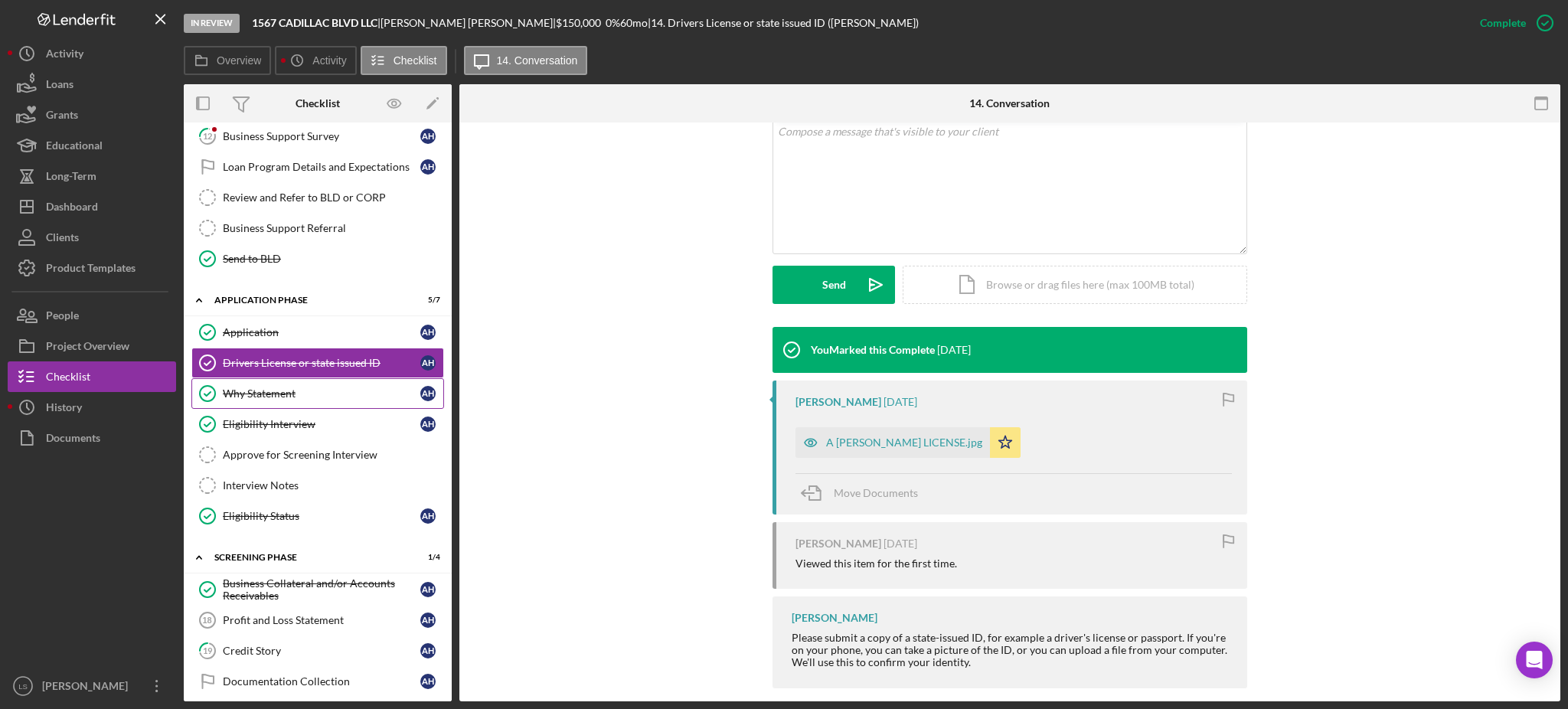
click at [307, 397] on div "Why Statement" at bounding box center [321, 393] width 198 height 12
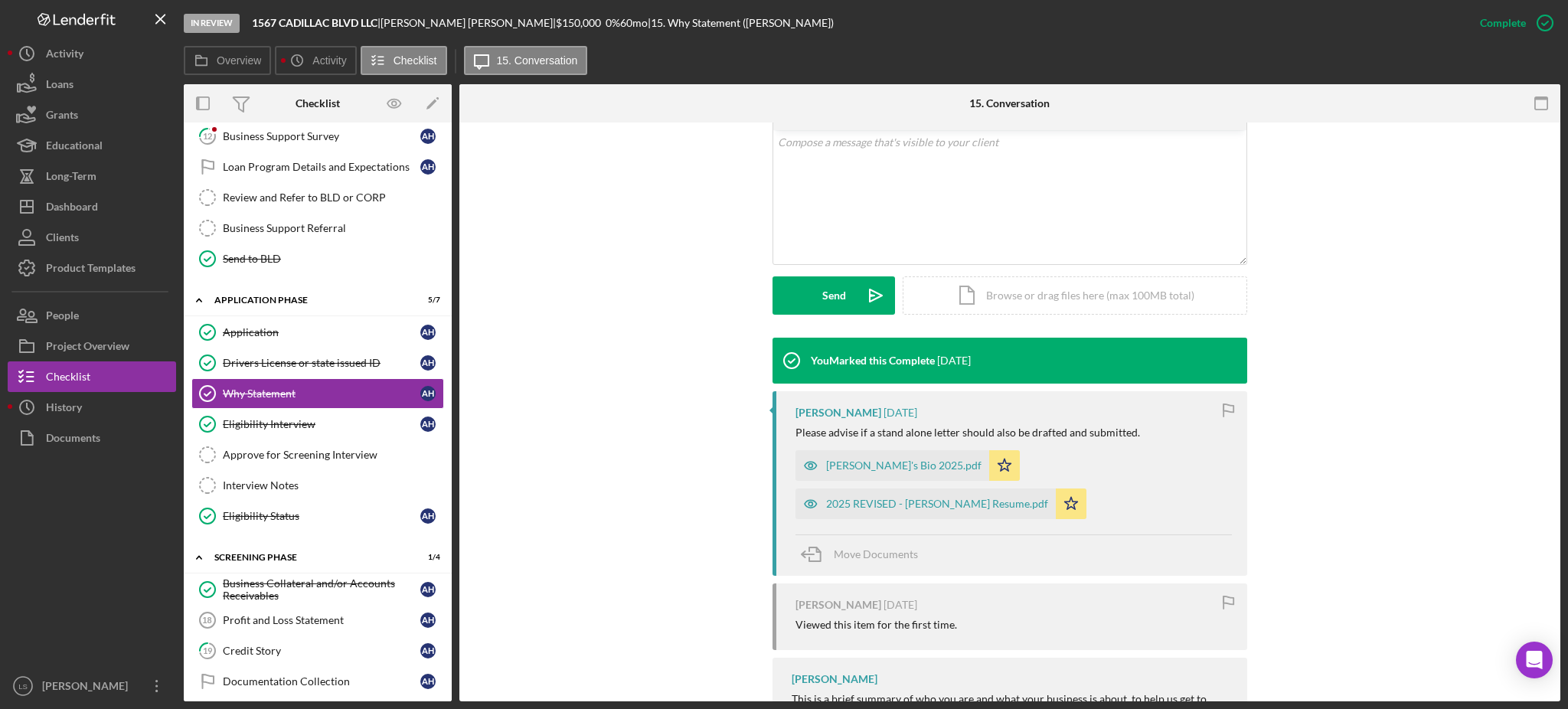
scroll to position [592, 0]
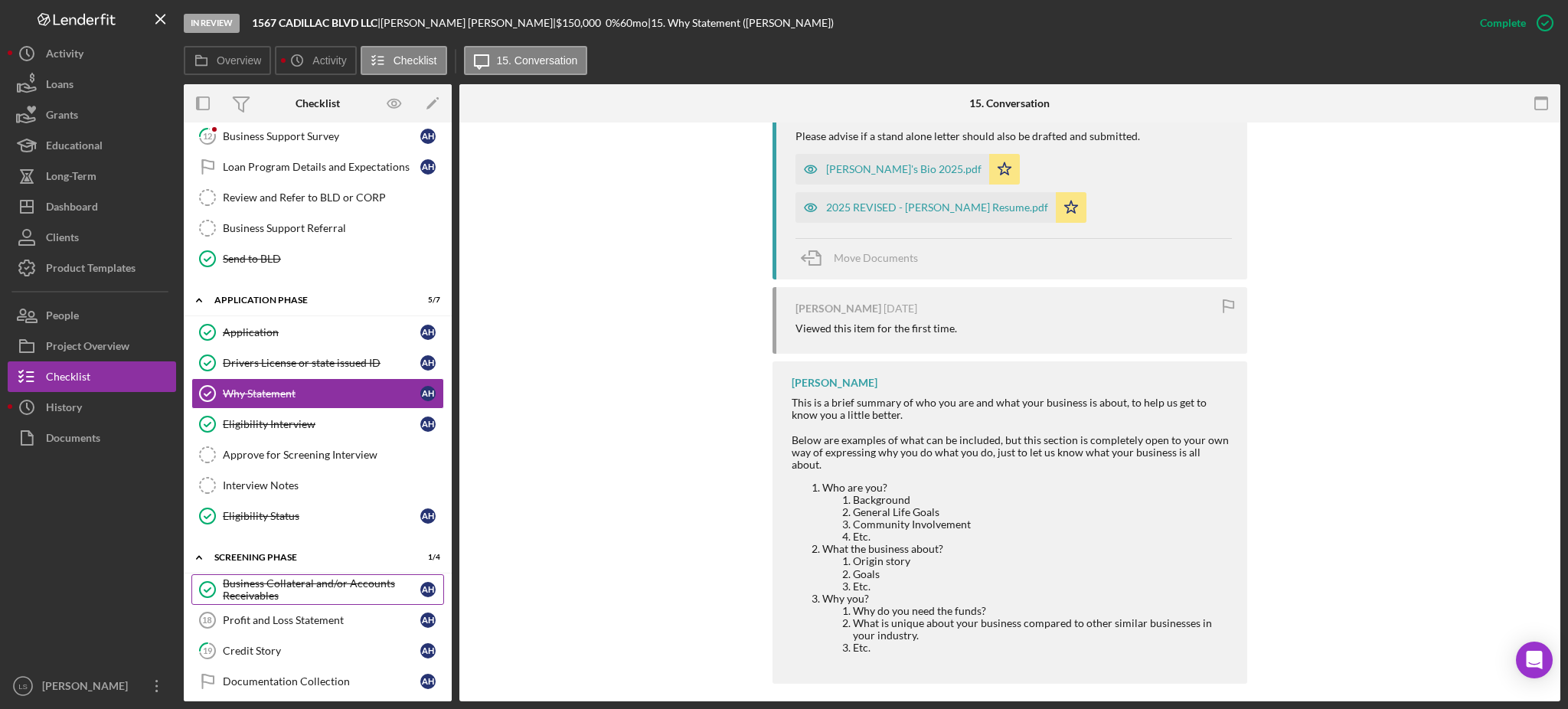
click at [292, 594] on div "Business Collateral and/or Accounts Receivables" at bounding box center [321, 589] width 198 height 24
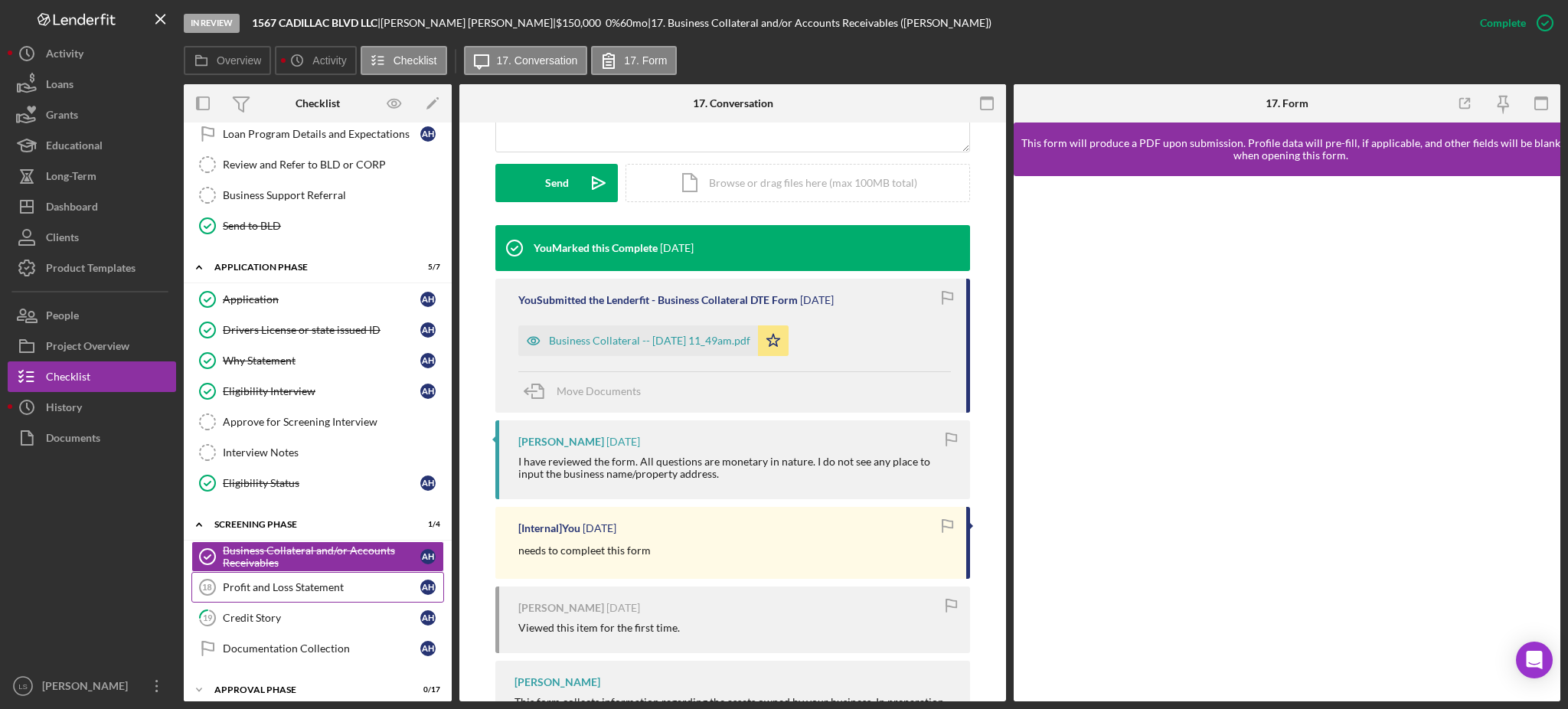
scroll to position [455, 0]
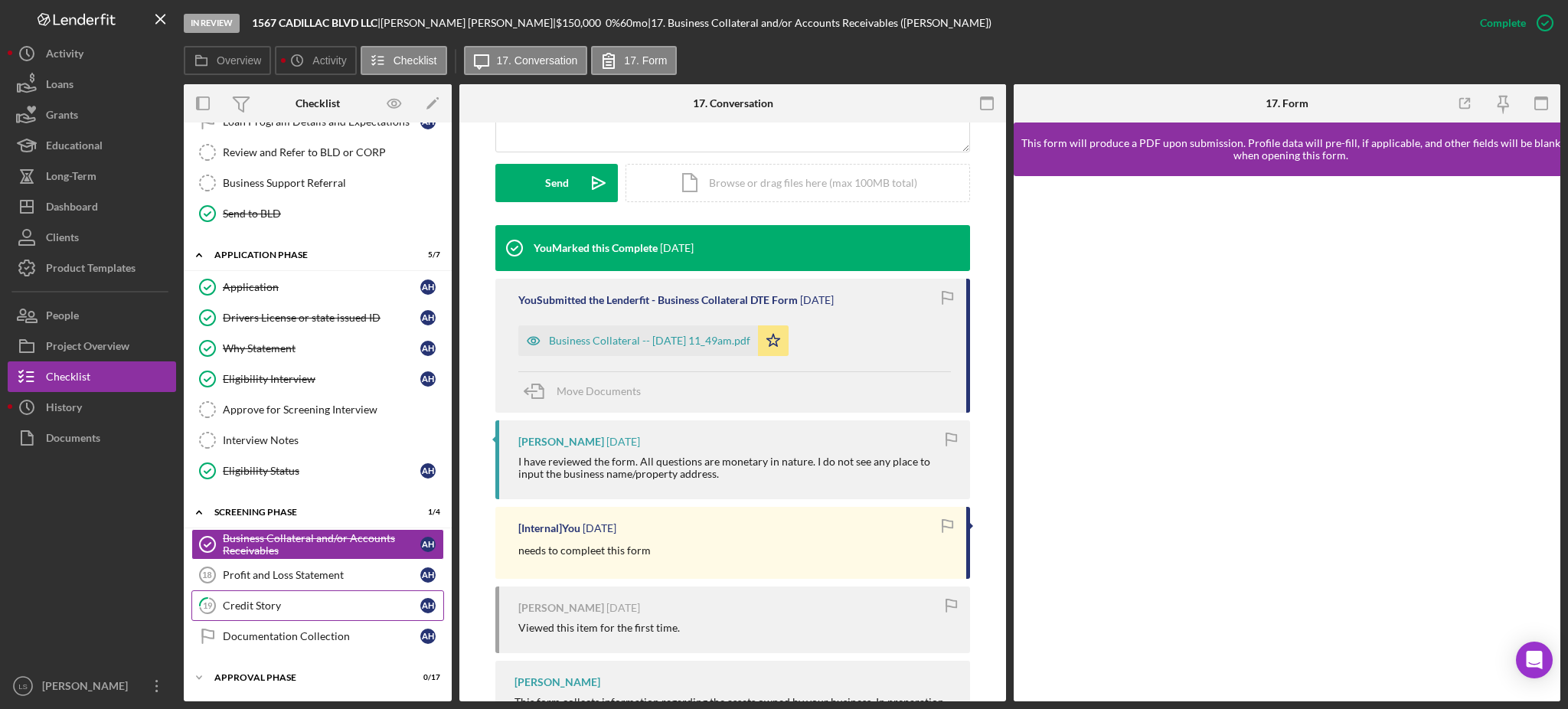
click at [332, 592] on link "19 Credit Story A H" at bounding box center [318, 605] width 253 height 31
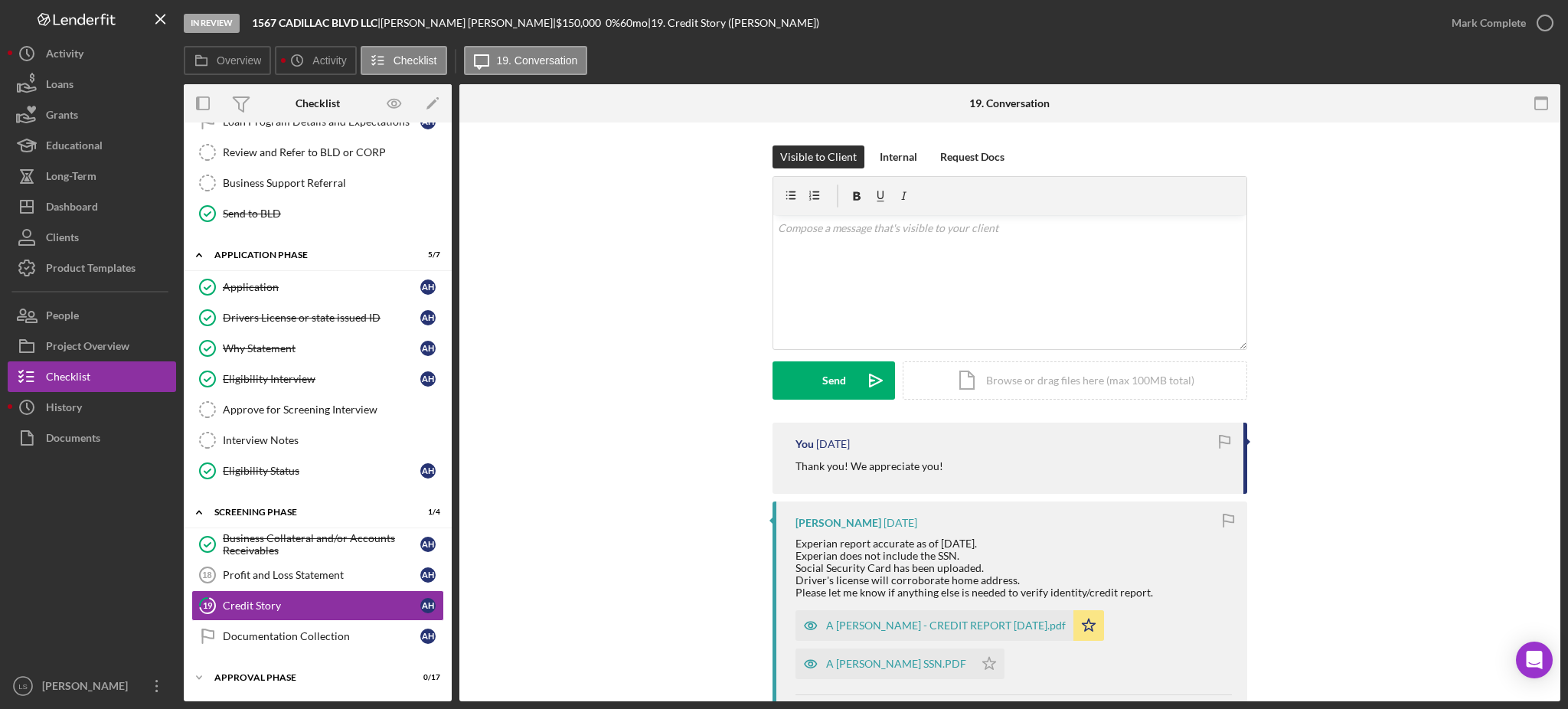
scroll to position [203, 0]
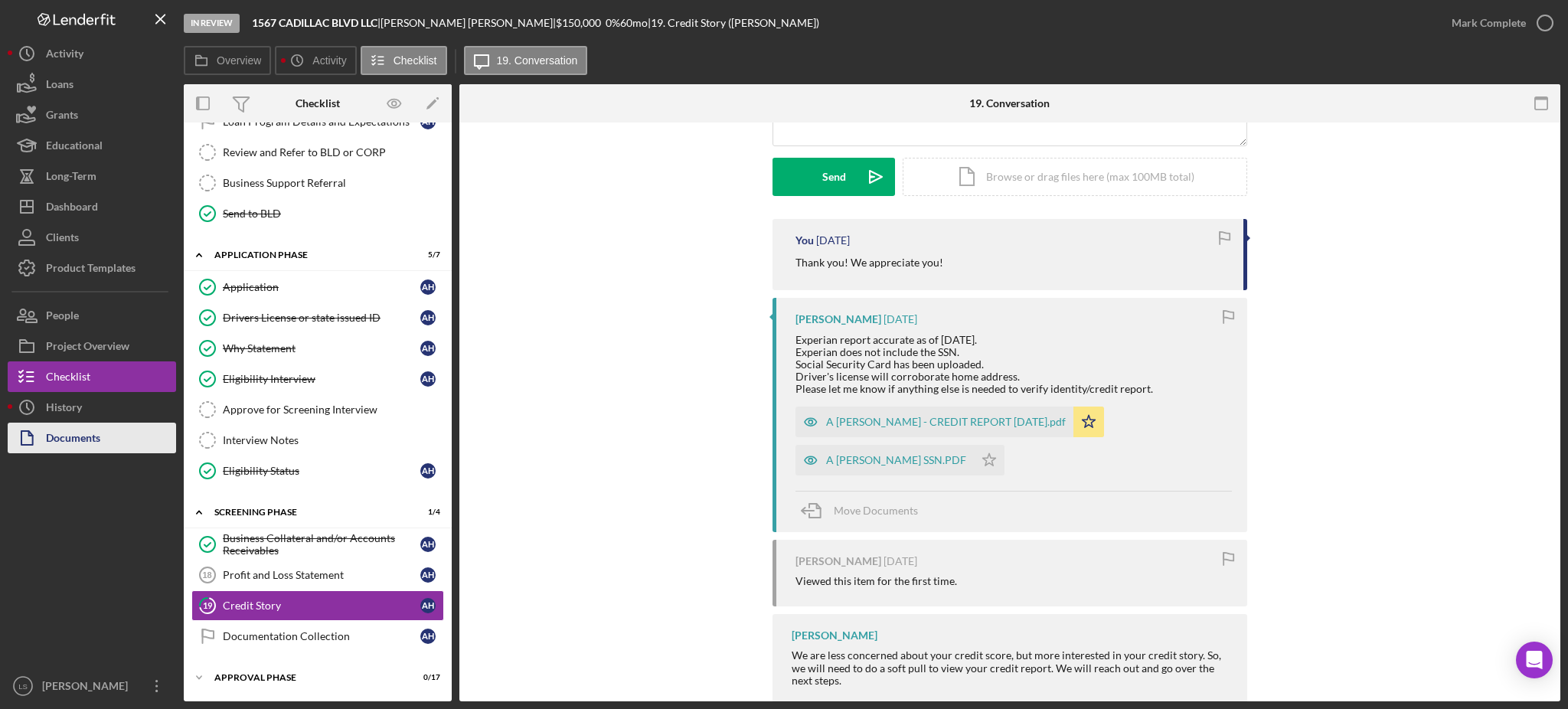
click at [102, 443] on button "Documents" at bounding box center [92, 437] width 169 height 31
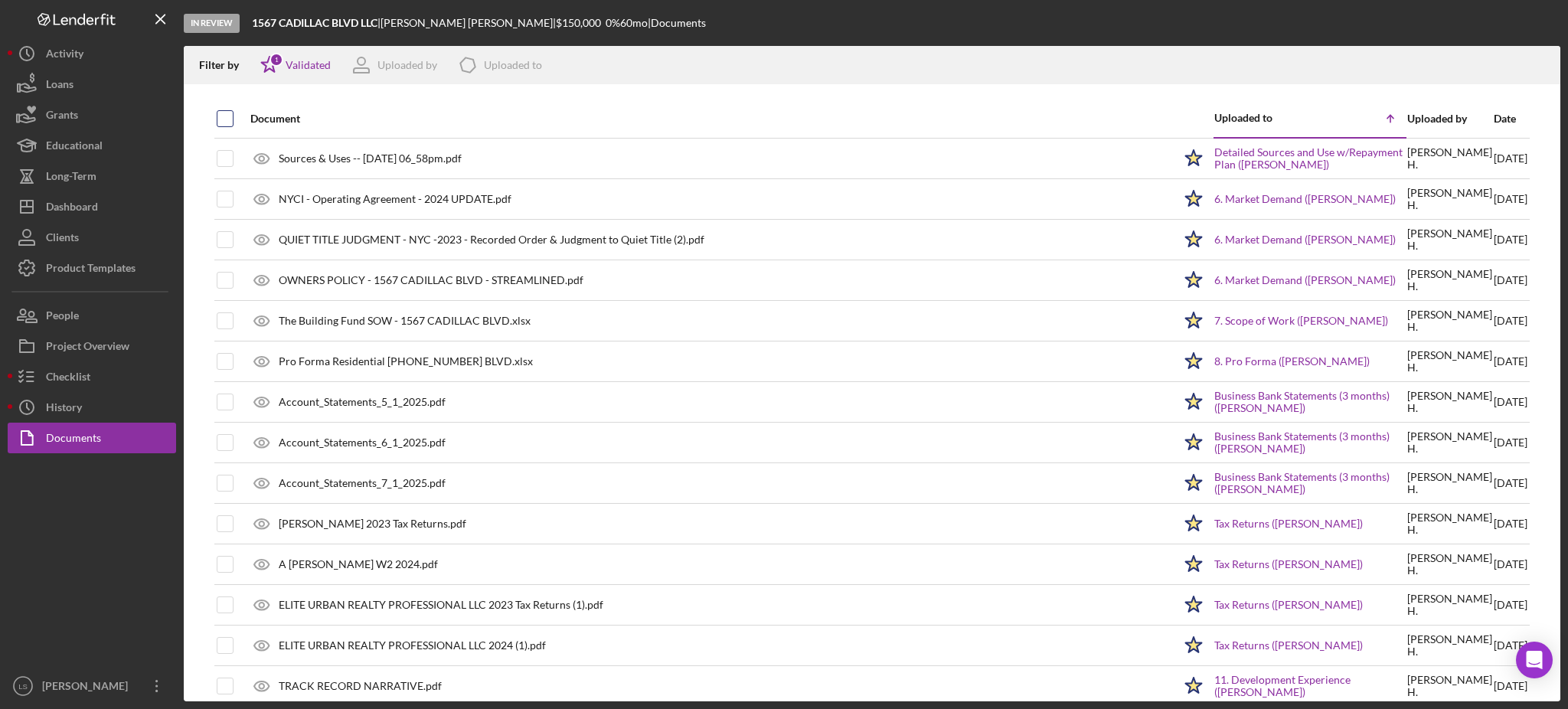
click at [224, 123] on input "checkbox" at bounding box center [225, 119] width 15 height 15
checkbox input "true"
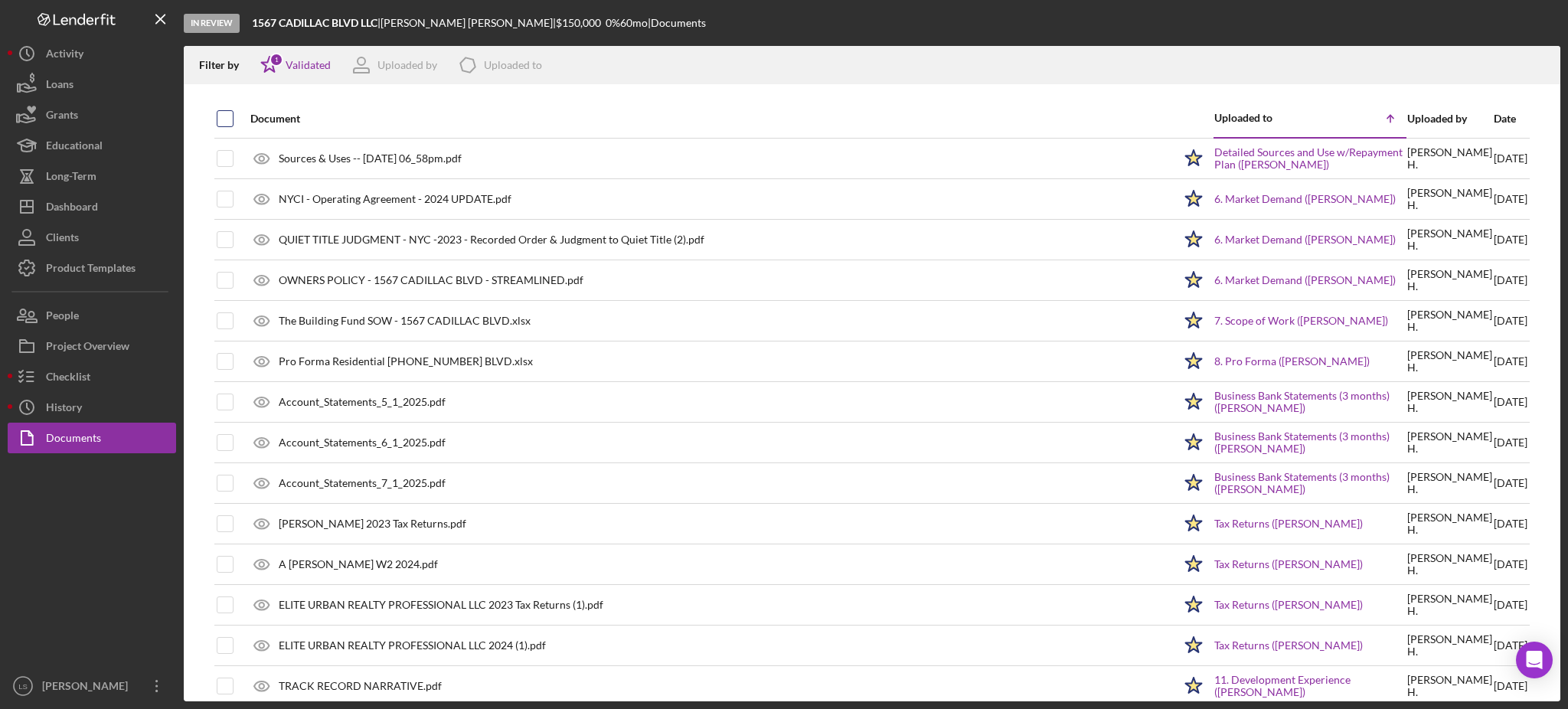
checkbox input "true"
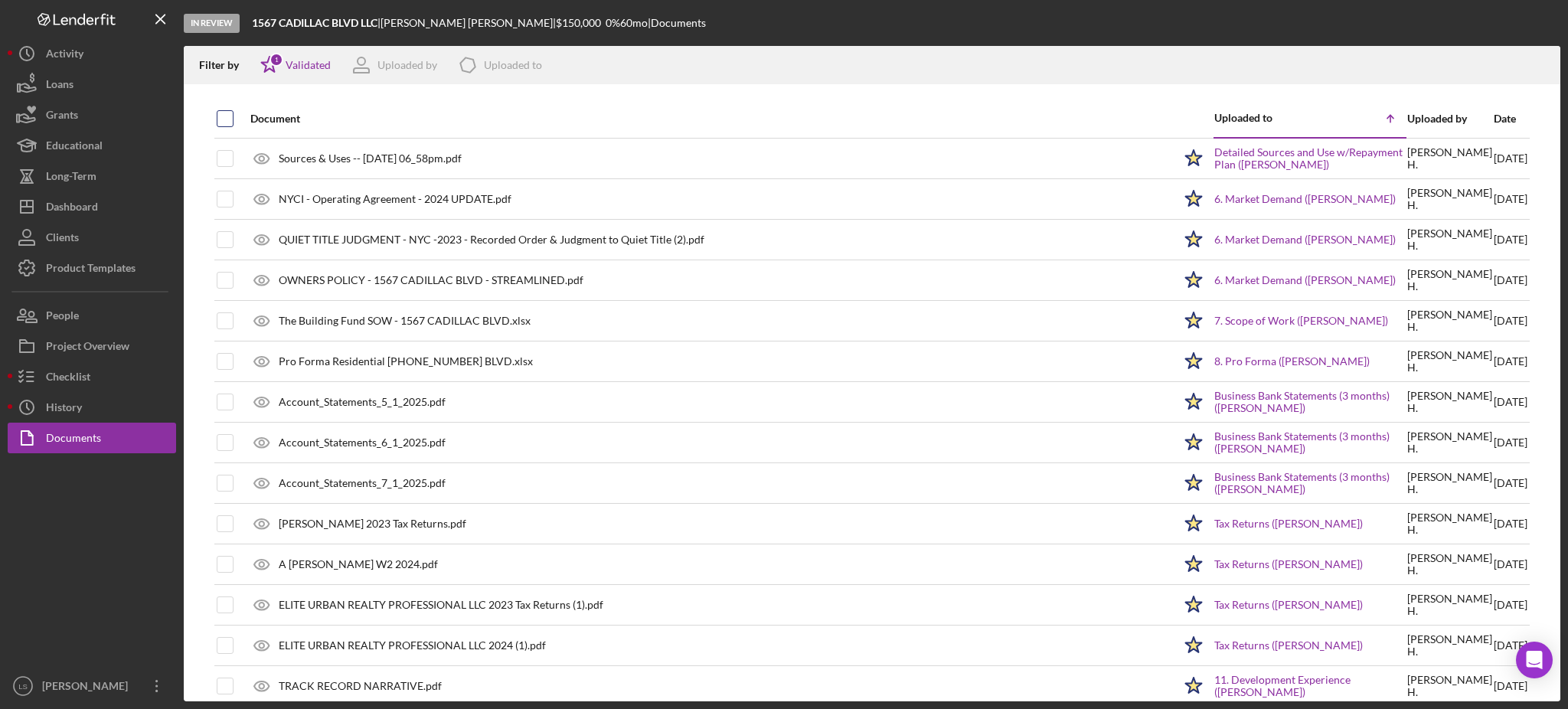
checkbox input "true"
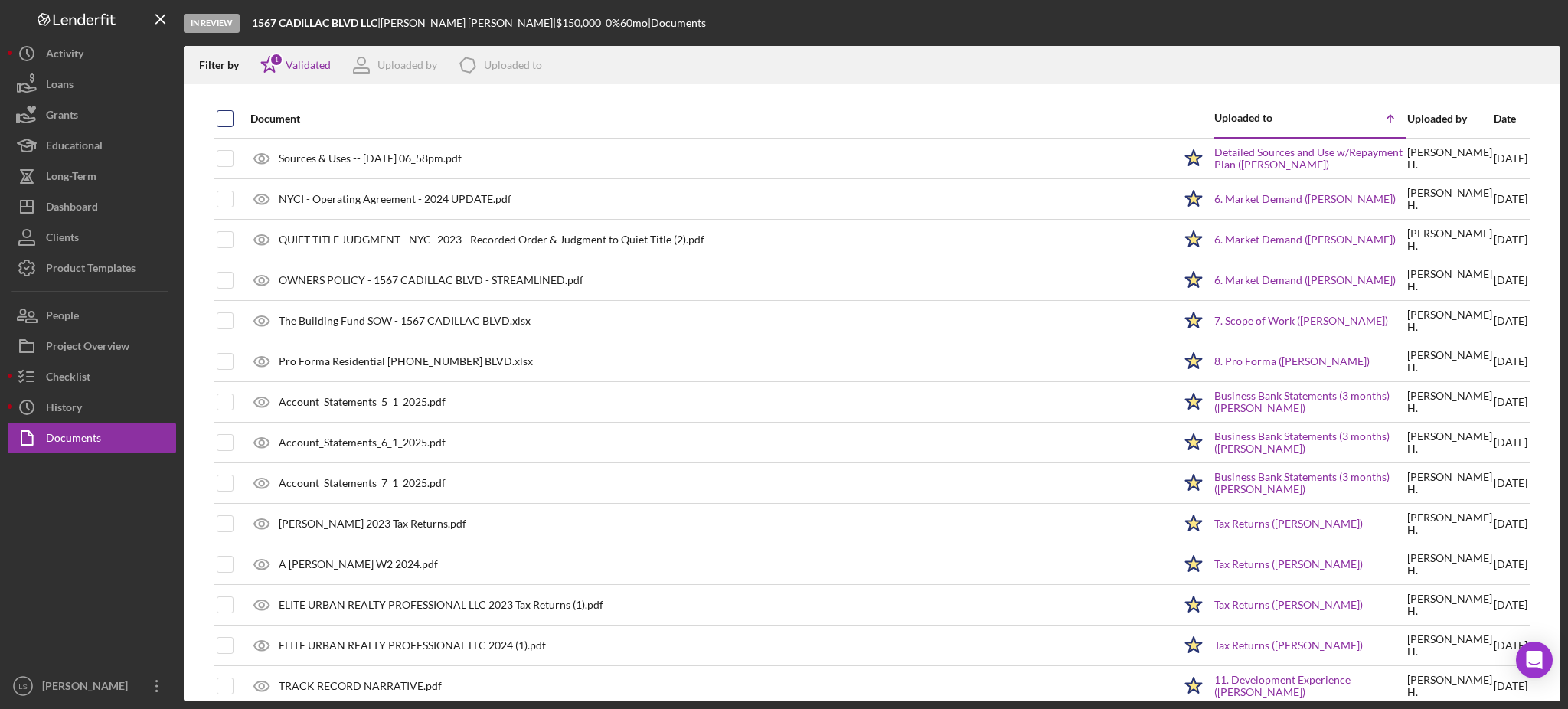
checkbox input "true"
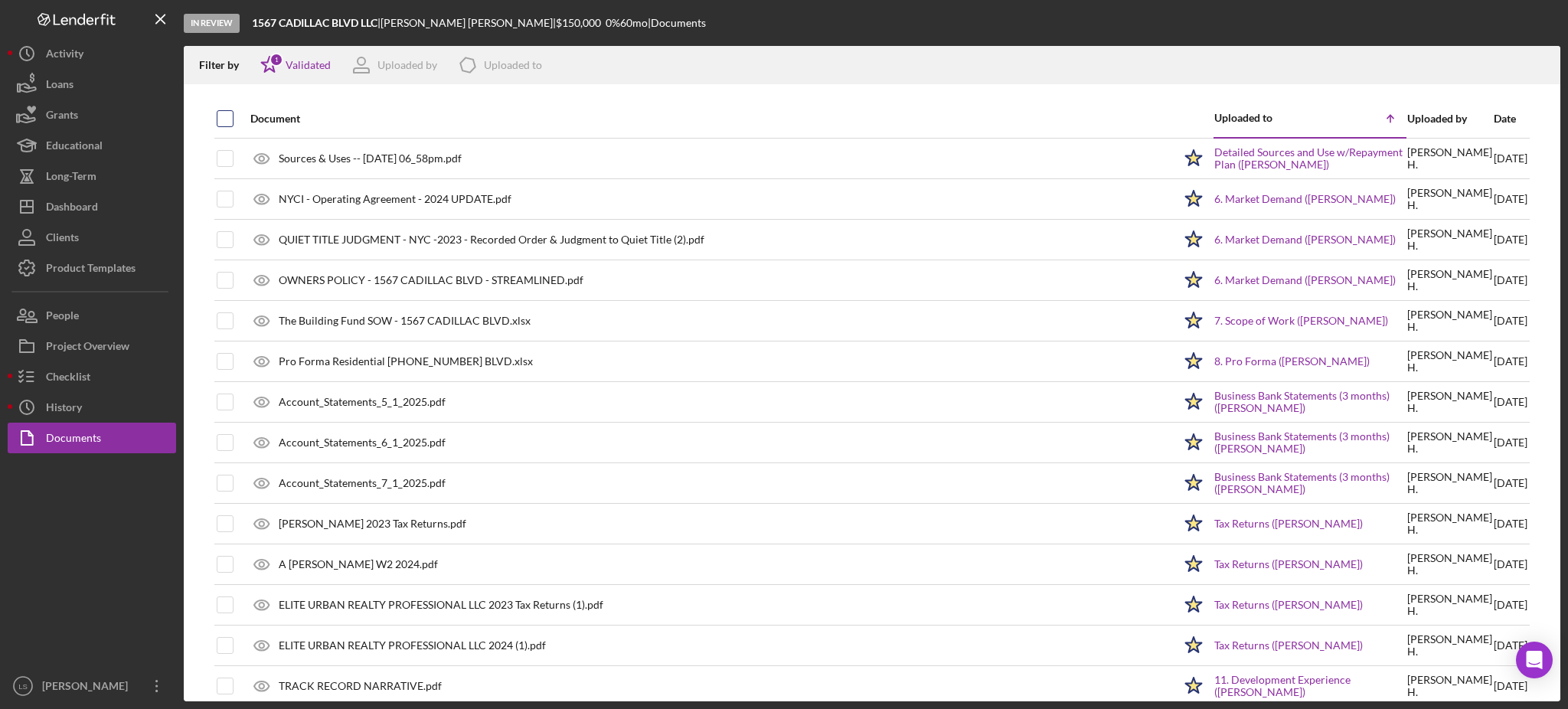
checkbox input "true"
click at [1531, 70] on icon "Icon/Download" at bounding box center [1542, 66] width 35 height 35
